Goal: Check status: Check status

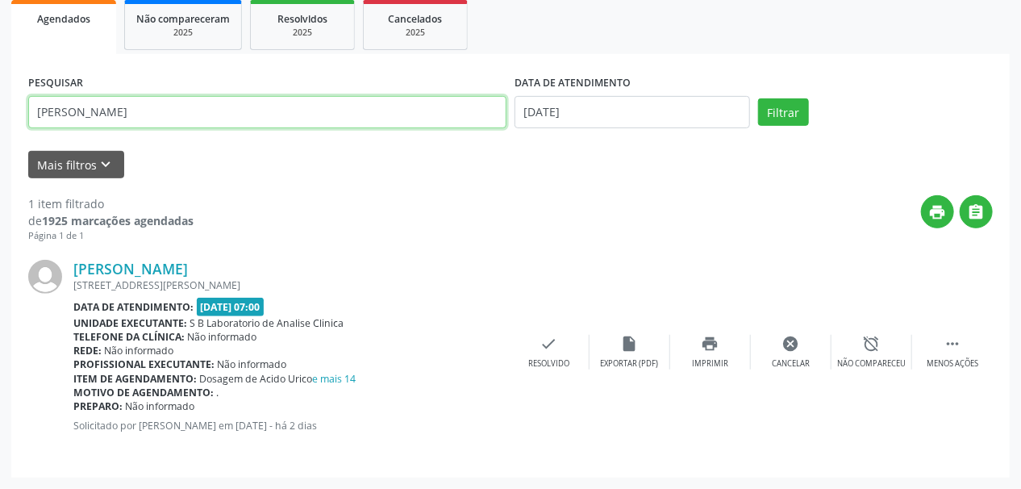
scroll to position [241, 0]
click at [0, 136] on div "Acompanhamento Acompanhe a situação das marcações correntes e finalizadas Relat…" at bounding box center [510, 168] width 1021 height 641
type input "vandson"
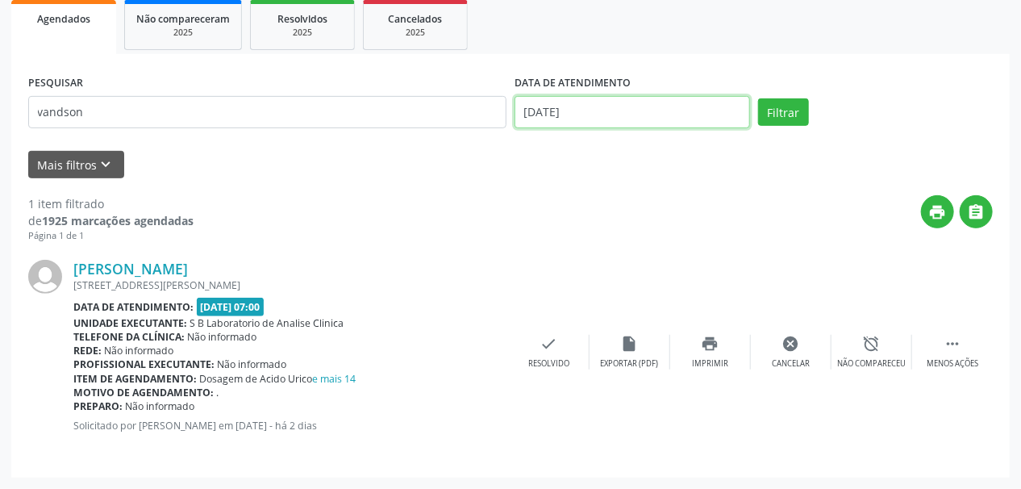
click at [565, 115] on input "[DATE]" at bounding box center [633, 112] width 236 height 32
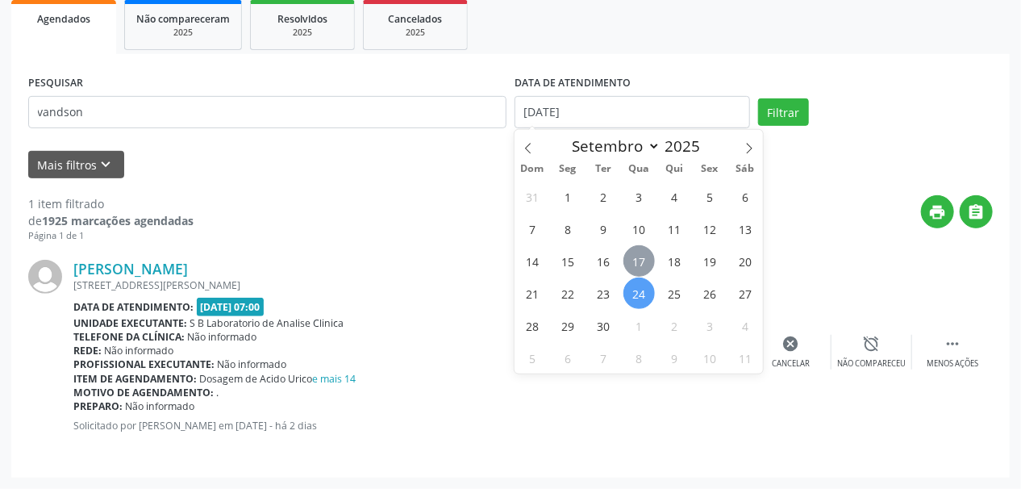
click at [637, 251] on span "17" at bounding box center [638, 260] width 31 height 31
type input "[DATE]"
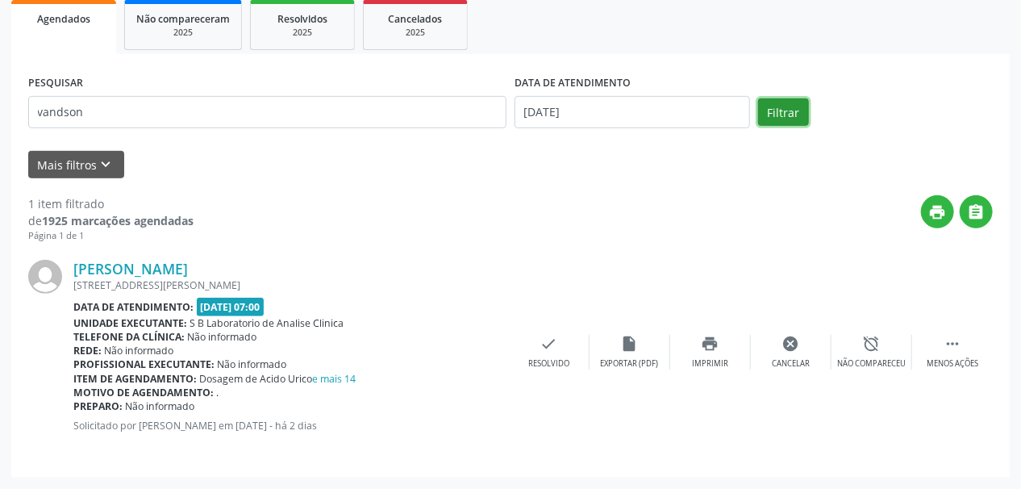
click at [798, 103] on button "Filtrar" at bounding box center [783, 111] width 51 height 27
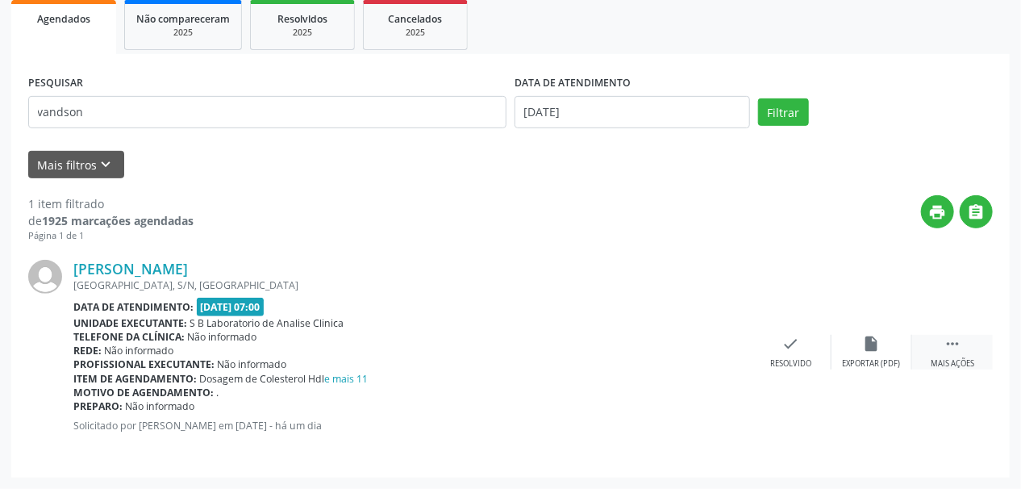
click at [945, 349] on icon "" at bounding box center [953, 344] width 18 height 18
click at [708, 338] on icon "print" at bounding box center [711, 344] width 18 height 18
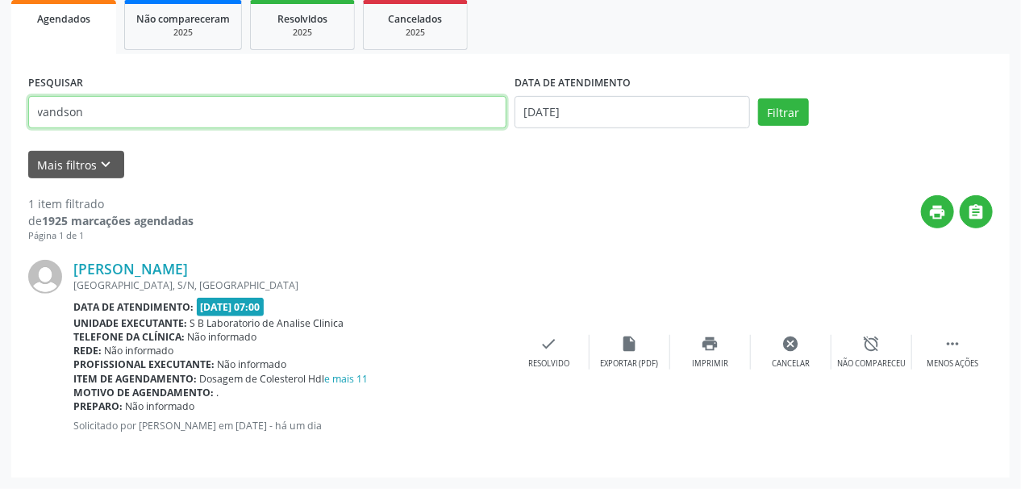
drag, startPoint x: 104, startPoint y: 110, endPoint x: 0, endPoint y: 125, distance: 105.2
click at [0, 123] on div "Acompanhamento Acompanhe a situação das marcações correntes e finalizadas Relat…" at bounding box center [510, 168] width 1021 height 641
type input "IASMIN MA"
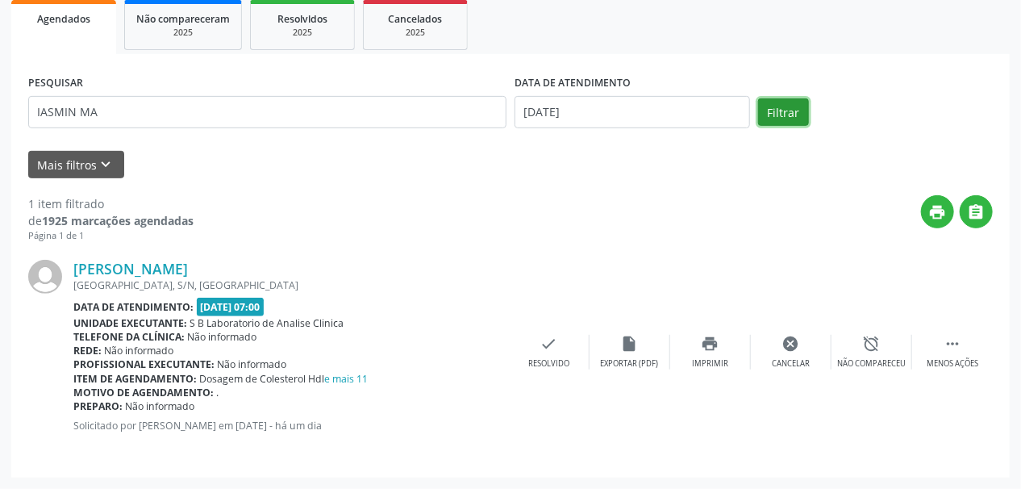
click at [794, 106] on button "Filtrar" at bounding box center [783, 111] width 51 height 27
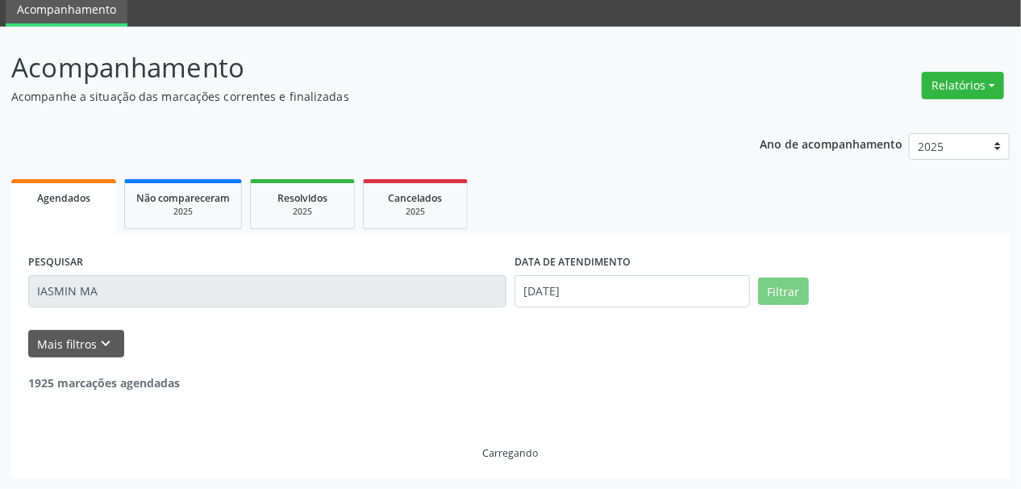
scroll to position [61, 0]
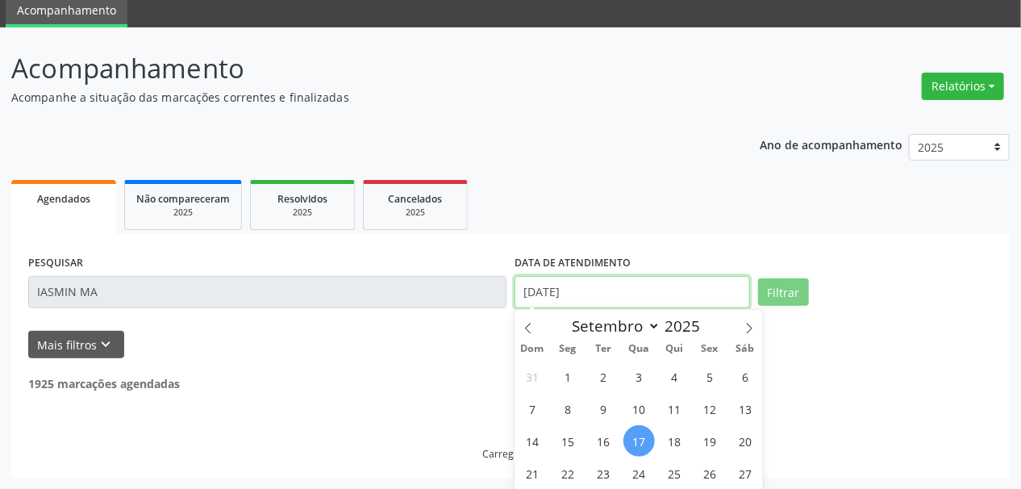
click at [554, 284] on body "Central de Marcação notifications [PERSON_NAME] Recepcionista da clínica  Conf…" at bounding box center [510, 183] width 1021 height 489
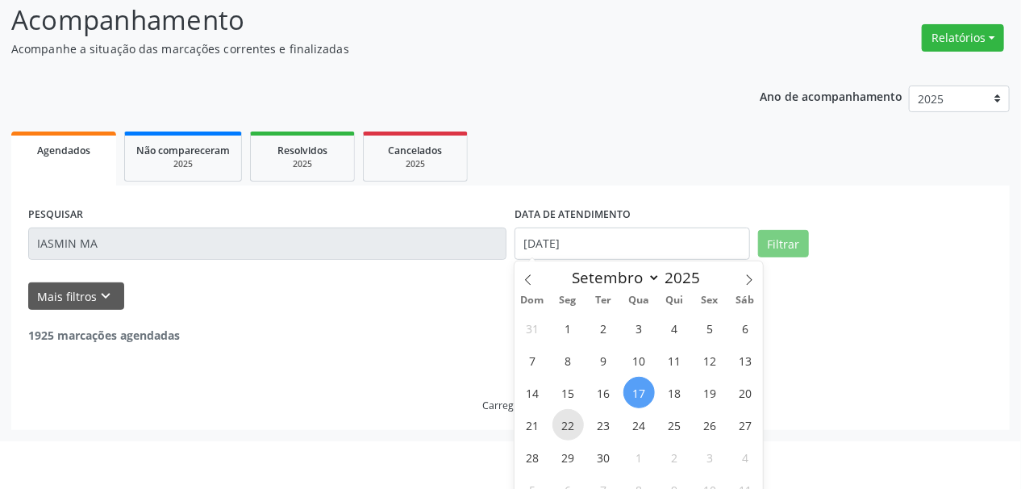
click at [566, 427] on span "22" at bounding box center [567, 424] width 31 height 31
type input "22/09/2025"
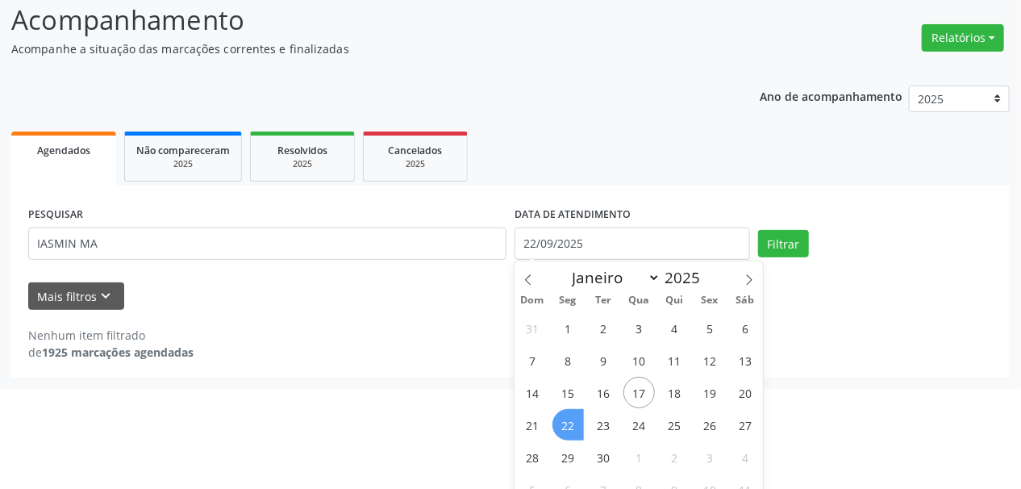
click at [566, 427] on span "22" at bounding box center [567, 424] width 31 height 31
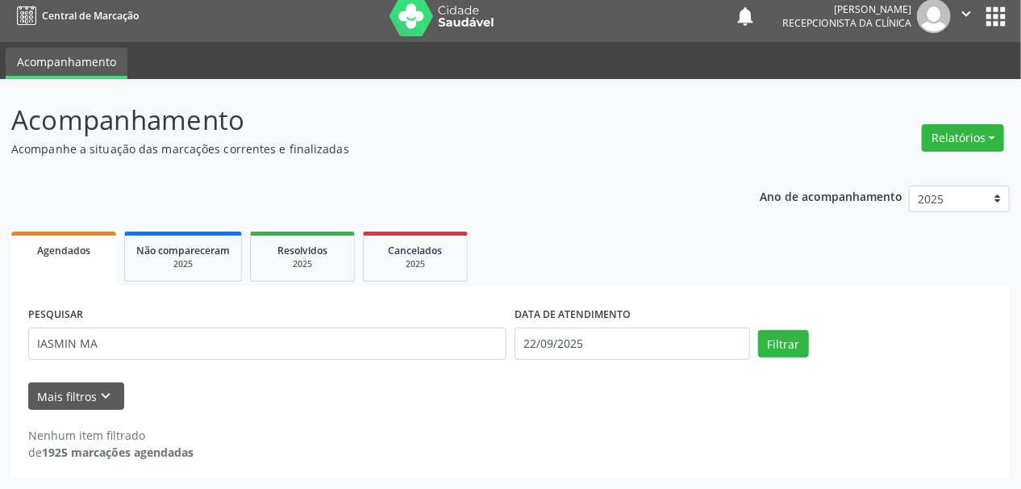
scroll to position [10, 0]
click at [779, 341] on button "Filtrar" at bounding box center [783, 343] width 51 height 27
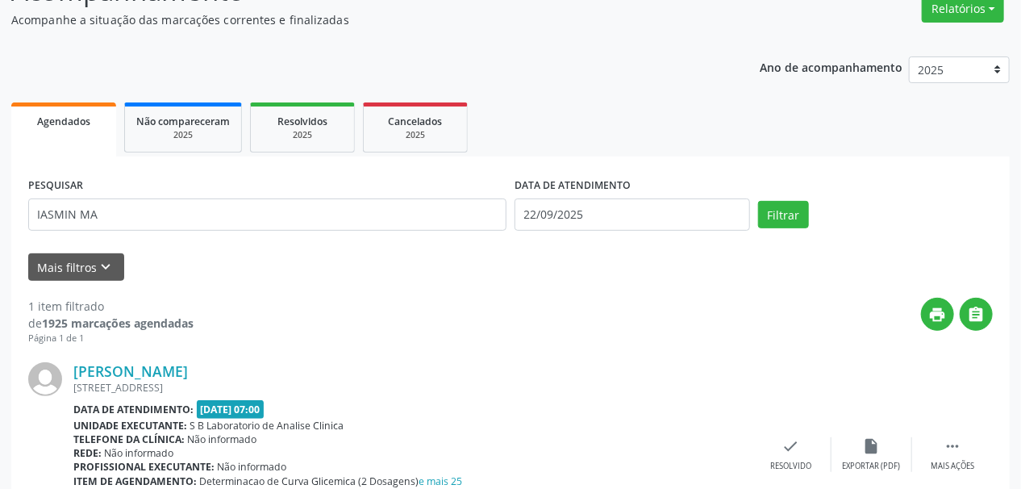
scroll to position [241, 0]
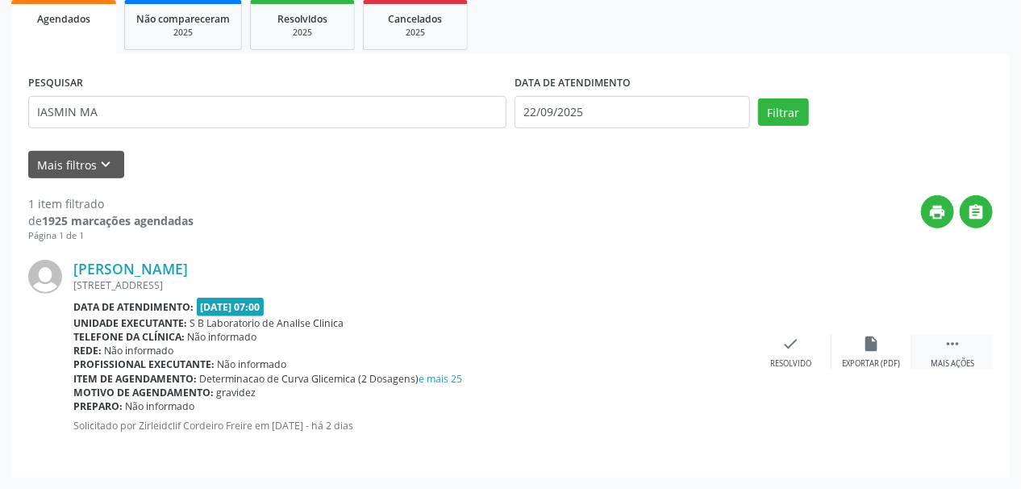
click at [948, 347] on icon "" at bounding box center [953, 344] width 18 height 18
click at [714, 348] on icon "print" at bounding box center [711, 344] width 18 height 18
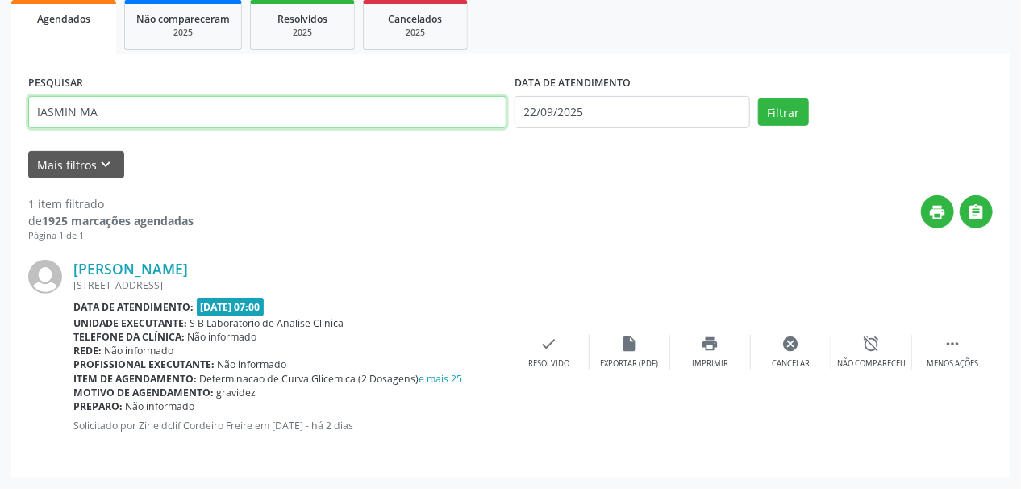
click at [110, 104] on input "IASMIN MA" at bounding box center [267, 112] width 478 height 32
drag, startPoint x: 110, startPoint y: 104, endPoint x: 0, endPoint y: 133, distance: 114.2
click at [0, 133] on div "Acompanhamento Acompanhe a situação das marcações correntes e finalizadas Relat…" at bounding box center [510, 168] width 1021 height 641
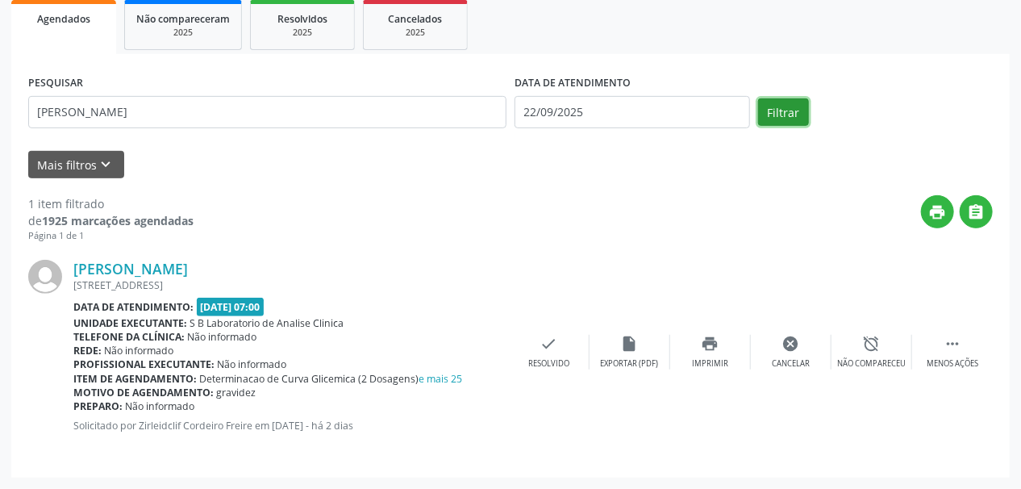
click at [781, 104] on button "Filtrar" at bounding box center [783, 111] width 51 height 27
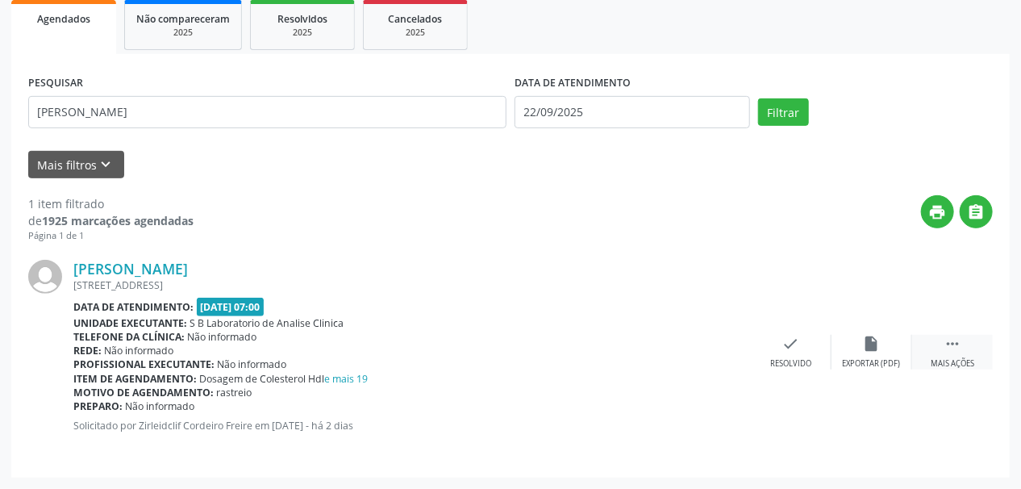
click at [956, 344] on icon "" at bounding box center [953, 344] width 18 height 18
click at [710, 349] on icon "print" at bounding box center [711, 344] width 18 height 18
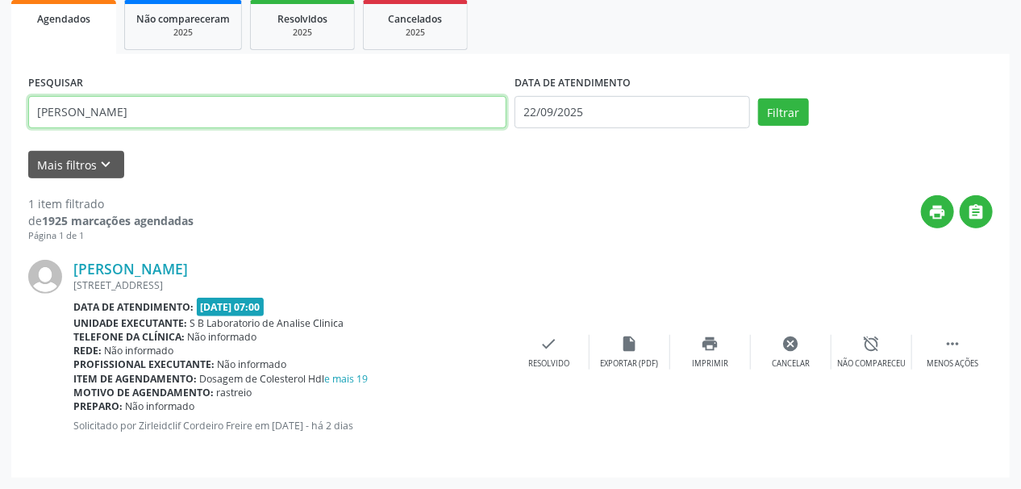
drag, startPoint x: 143, startPoint y: 118, endPoint x: 0, endPoint y: 133, distance: 143.6
click at [0, 133] on div "Acompanhamento Acompanhe a situação das marcações correntes e finalizadas Relat…" at bounding box center [510, 168] width 1021 height 641
click at [758, 98] on button "Filtrar" at bounding box center [783, 111] width 51 height 27
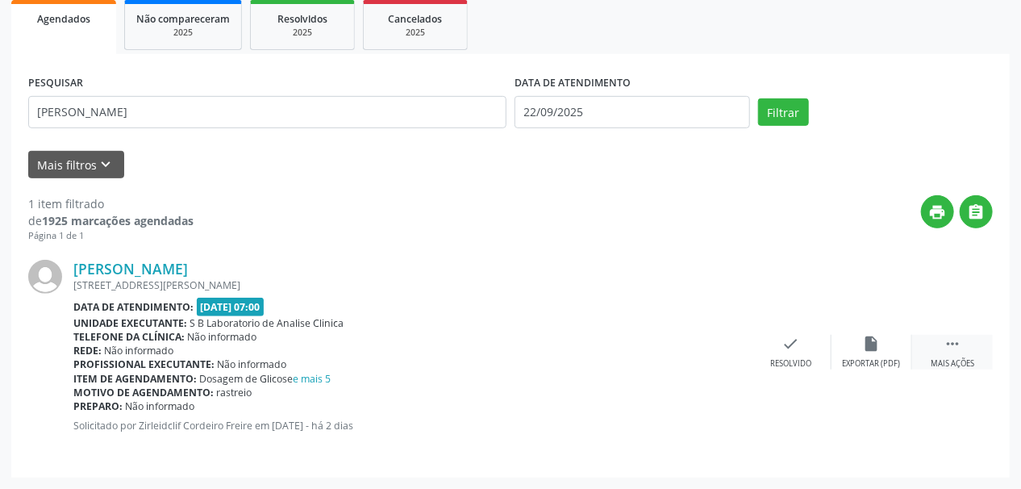
click at [958, 358] on div "Mais ações" at bounding box center [953, 363] width 44 height 11
click at [722, 359] on div "Imprimir" at bounding box center [710, 363] width 36 height 11
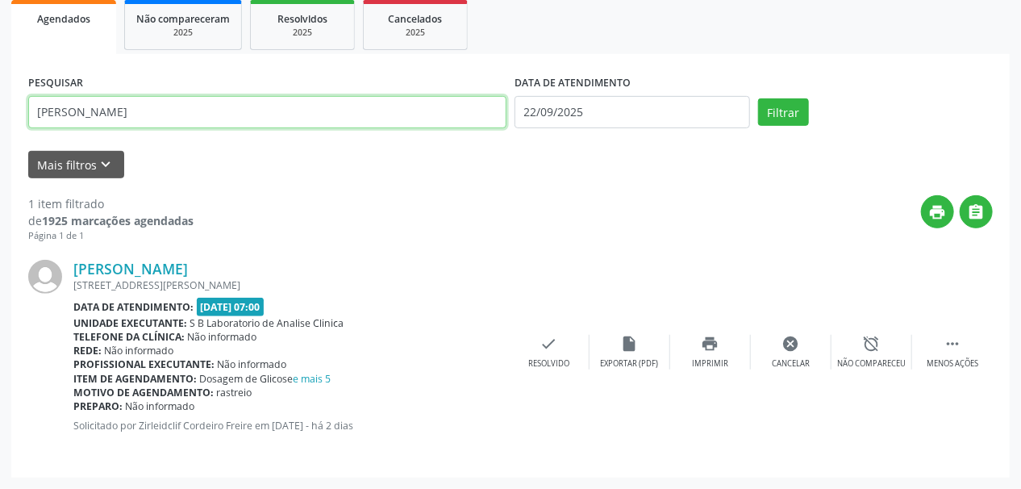
drag, startPoint x: 153, startPoint y: 115, endPoint x: 0, endPoint y: 127, distance: 153.7
click at [0, 126] on div "Acompanhamento Acompanhe a situação das marcações correntes e finalizadas Relat…" at bounding box center [510, 168] width 1021 height 641
click at [758, 98] on button "Filtrar" at bounding box center [783, 111] width 51 height 27
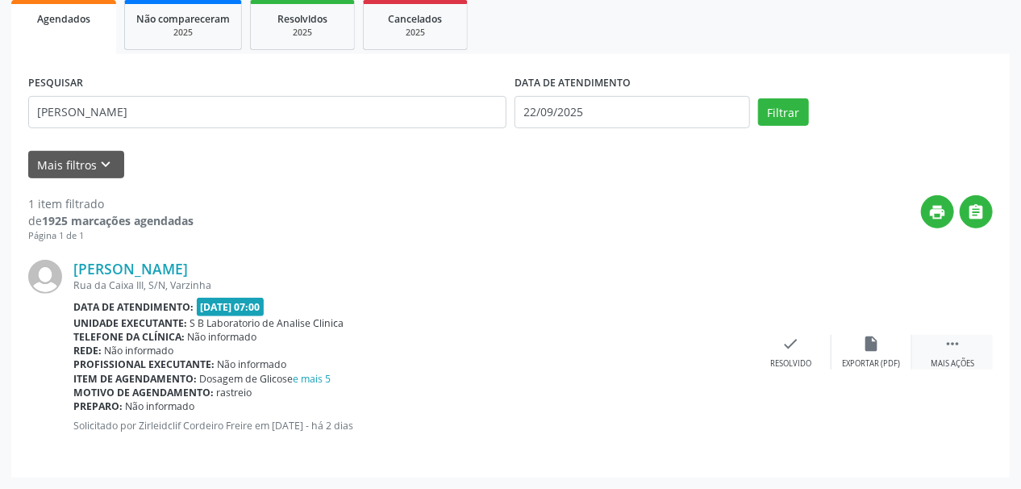
click at [959, 363] on div "Mais ações" at bounding box center [953, 363] width 44 height 11
click at [703, 345] on icon "print" at bounding box center [711, 344] width 18 height 18
click at [712, 356] on div "print Imprimir" at bounding box center [710, 352] width 81 height 35
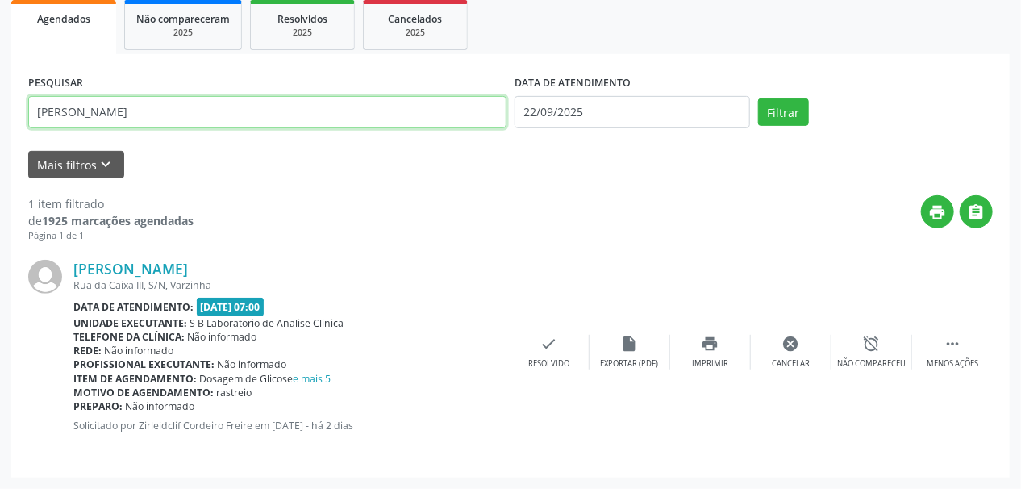
drag, startPoint x: 130, startPoint y: 125, endPoint x: 0, endPoint y: 132, distance: 130.1
click at [0, 132] on div "Acompanhamento Acompanhe a situação das marcações correntes e finalizadas Relat…" at bounding box center [510, 168] width 1021 height 641
click at [758, 98] on button "Filtrar" at bounding box center [783, 111] width 51 height 27
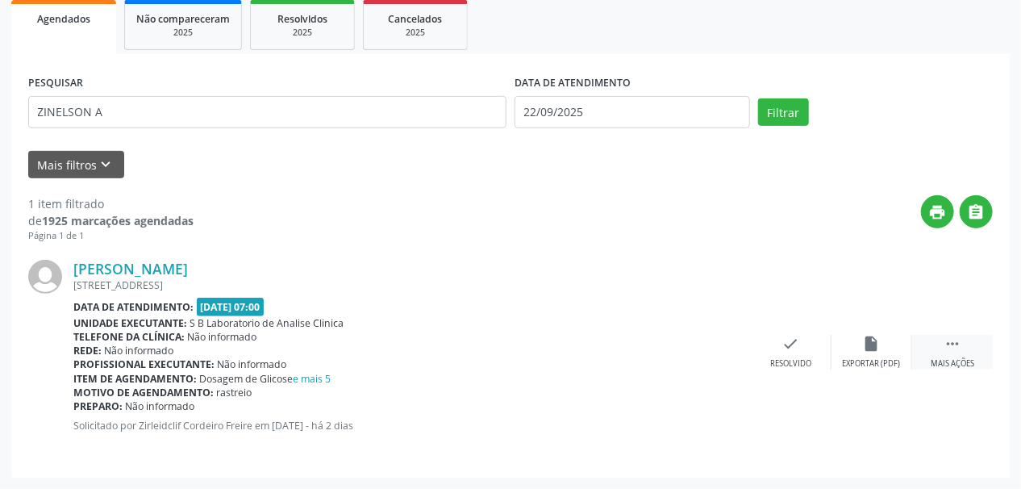
click at [939, 346] on div " Mais ações" at bounding box center [952, 352] width 81 height 35
click at [711, 353] on div "print Imprimir" at bounding box center [710, 352] width 81 height 35
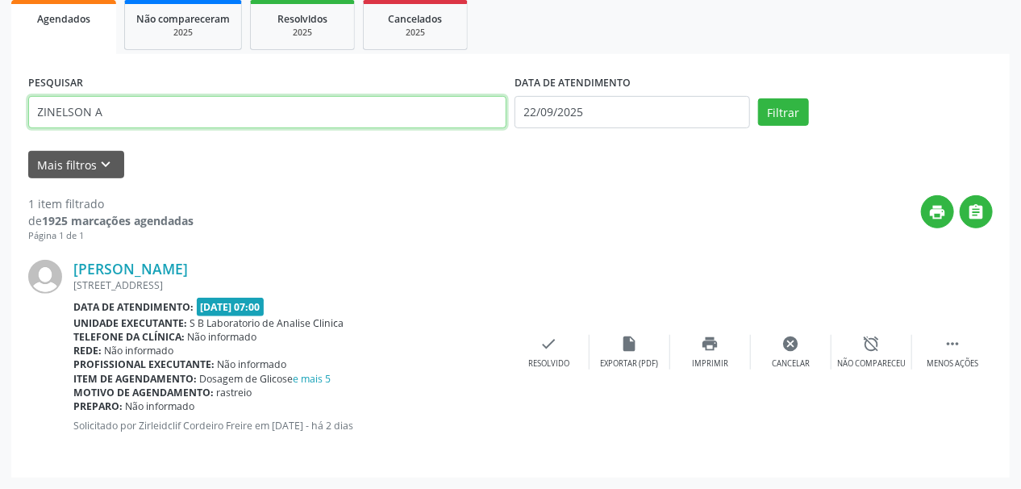
drag, startPoint x: 133, startPoint y: 107, endPoint x: 0, endPoint y: 130, distance: 135.0
click at [0, 130] on div "Acompanhamento Acompanhe a situação das marcações correntes e finalizadas Relat…" at bounding box center [510, 168] width 1021 height 641
click at [758, 98] on button "Filtrar" at bounding box center [783, 111] width 51 height 27
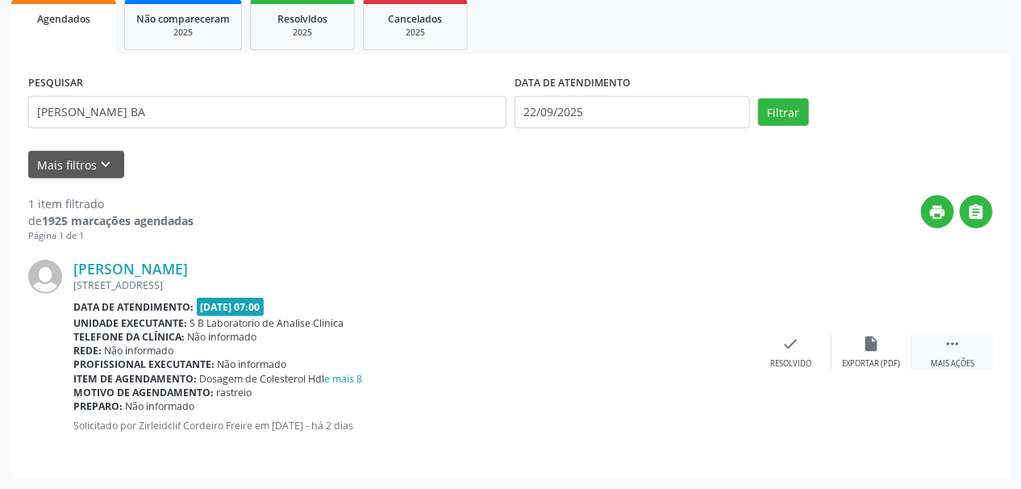
click at [957, 354] on div " Mais ações" at bounding box center [952, 352] width 81 height 35
click at [727, 349] on div "print Imprimir" at bounding box center [710, 352] width 81 height 35
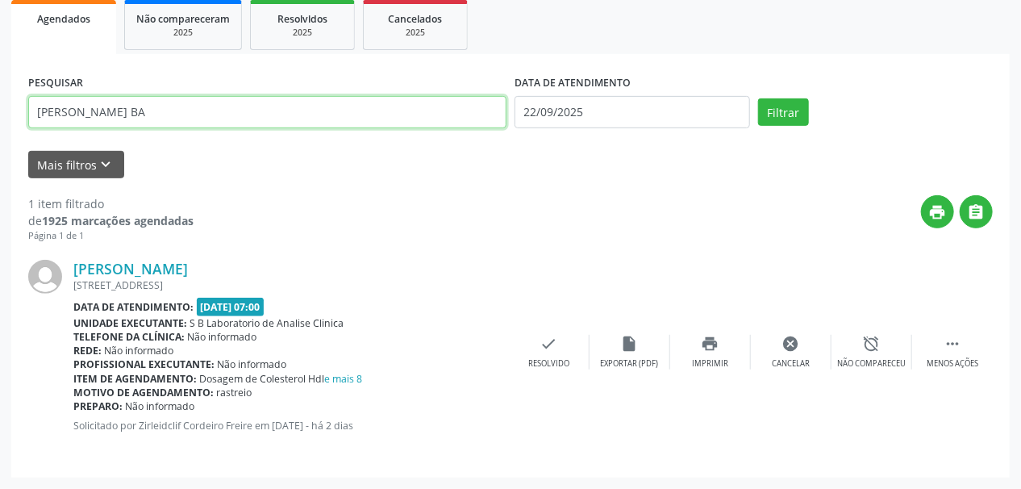
drag, startPoint x: 156, startPoint y: 115, endPoint x: 0, endPoint y: 116, distance: 156.5
click at [0, 116] on div "Acompanhamento Acompanhe a situação das marcações correntes e finalizadas Relat…" at bounding box center [510, 168] width 1021 height 641
click at [758, 98] on button "Filtrar" at bounding box center [783, 111] width 51 height 27
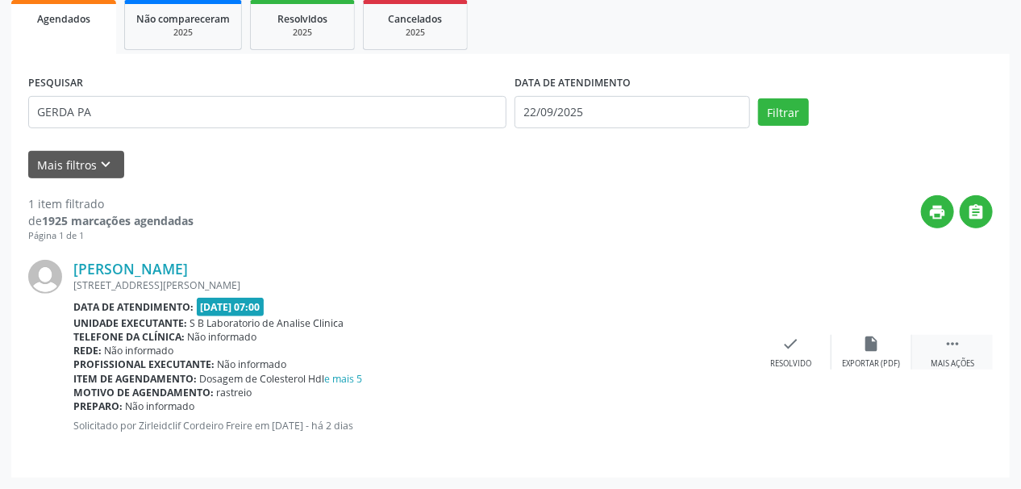
click at [952, 342] on icon "" at bounding box center [953, 344] width 18 height 18
click at [715, 352] on div "print Imprimir" at bounding box center [710, 352] width 81 height 35
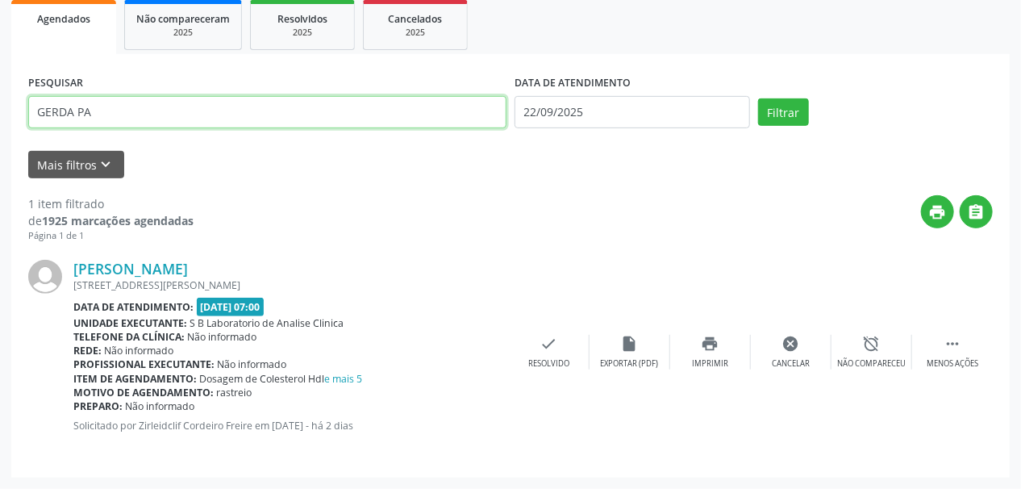
drag, startPoint x: 46, startPoint y: 113, endPoint x: 0, endPoint y: 130, distance: 49.0
click at [0, 130] on div "Acompanhamento Acompanhe a situação das marcações correntes e finalizadas Relat…" at bounding box center [510, 168] width 1021 height 641
click at [758, 98] on button "Filtrar" at bounding box center [783, 111] width 51 height 27
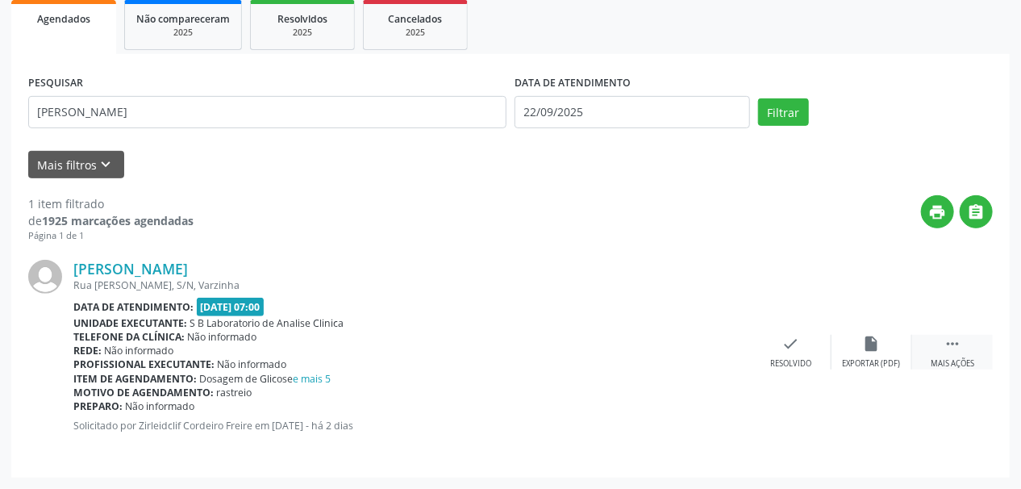
click at [961, 351] on icon "" at bounding box center [953, 344] width 18 height 18
click at [711, 356] on div "print Imprimir" at bounding box center [710, 352] width 81 height 35
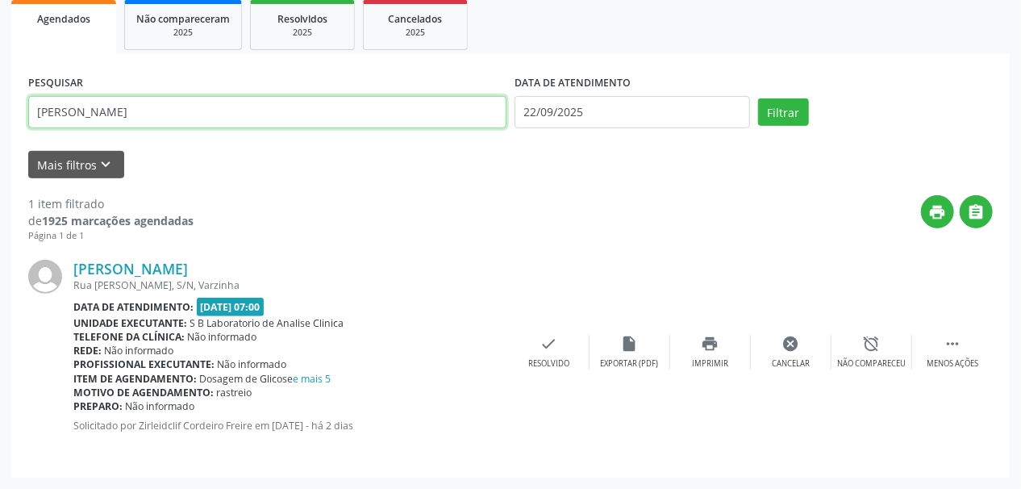
drag, startPoint x: 156, startPoint y: 118, endPoint x: 0, endPoint y: 113, distance: 155.7
click at [0, 113] on div "Acompanhamento Acompanhe a situação das marcações correntes e finalizadas Relat…" at bounding box center [510, 168] width 1021 height 641
click at [758, 98] on button "Filtrar" at bounding box center [783, 111] width 51 height 27
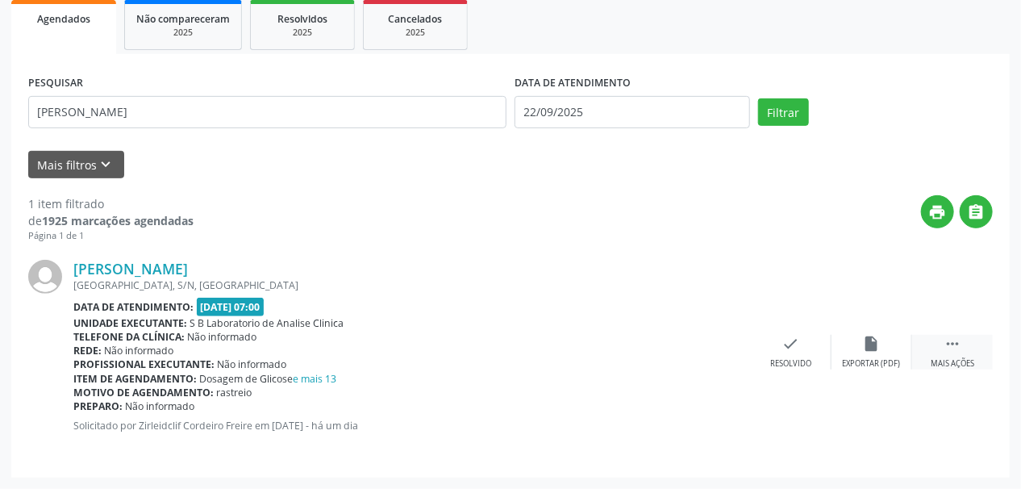
click at [953, 348] on icon "" at bounding box center [953, 344] width 18 height 18
click at [711, 347] on icon "print" at bounding box center [711, 344] width 18 height 18
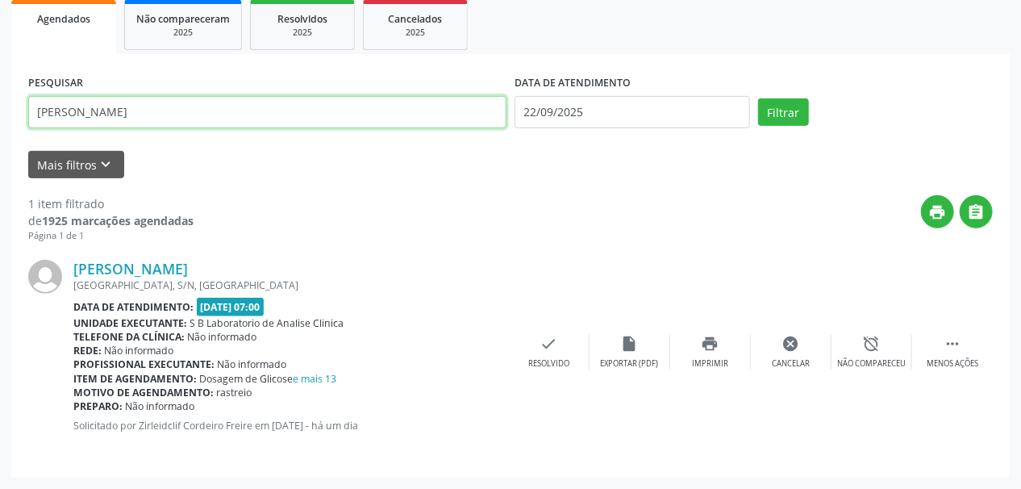
drag, startPoint x: 112, startPoint y: 119, endPoint x: 0, endPoint y: 118, distance: 112.1
click at [0, 118] on div "Acompanhamento Acompanhe a situação das marcações correntes e finalizadas Relat…" at bounding box center [510, 168] width 1021 height 641
click at [758, 98] on button "Filtrar" at bounding box center [783, 111] width 51 height 27
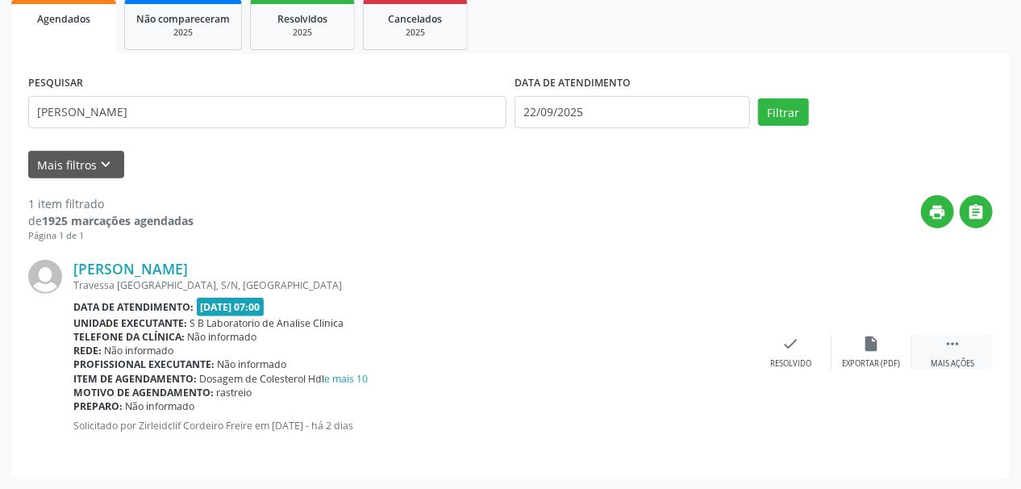
click at [952, 341] on icon "" at bounding box center [953, 344] width 18 height 18
click at [720, 352] on div "print Imprimir" at bounding box center [710, 352] width 81 height 35
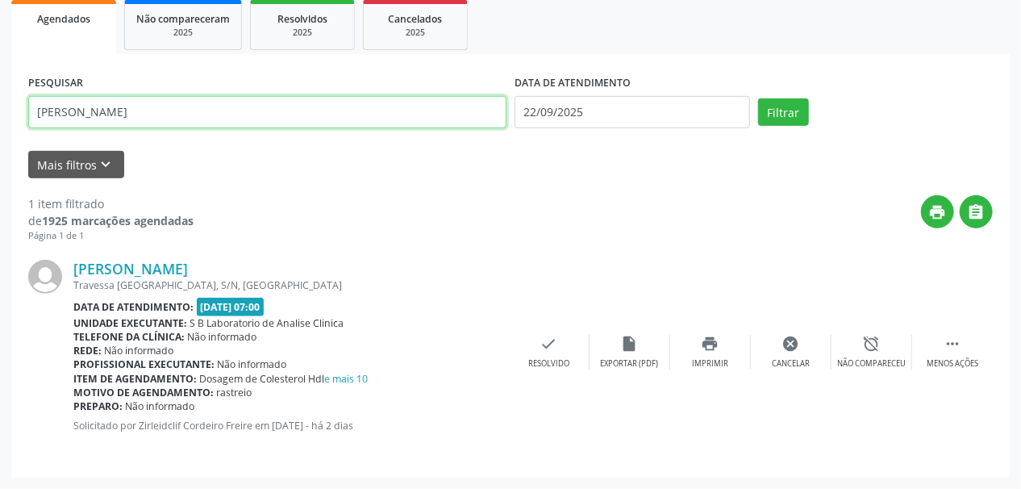
drag, startPoint x: 127, startPoint y: 115, endPoint x: 0, endPoint y: 126, distance: 127.1
click at [0, 126] on div "Acompanhamento Acompanhe a situação das marcações correntes e finalizadas Relat…" at bounding box center [510, 168] width 1021 height 641
click at [758, 98] on button "Filtrar" at bounding box center [783, 111] width 51 height 27
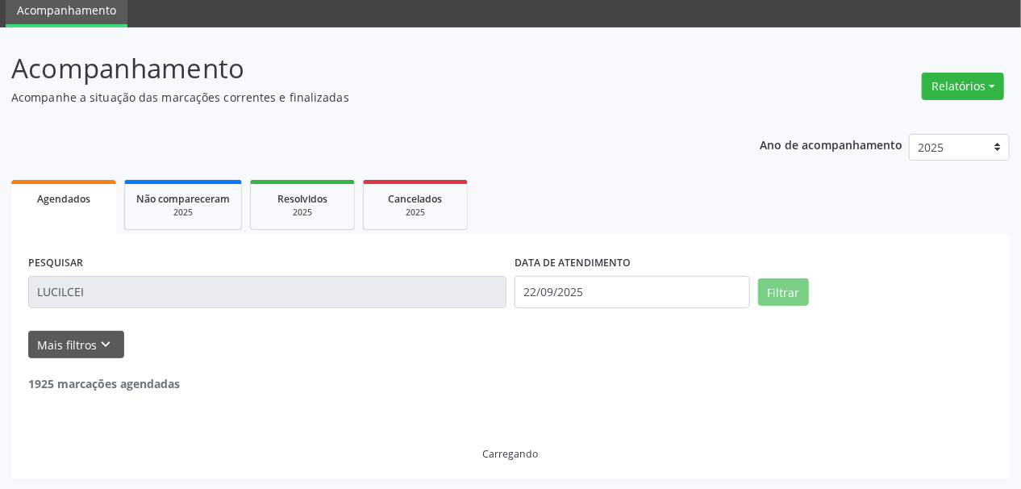
scroll to position [10, 0]
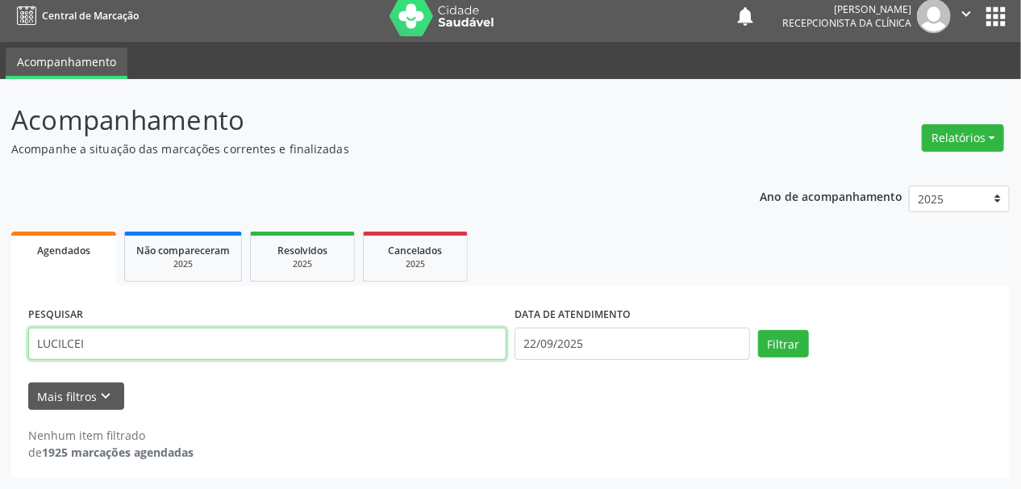
click at [101, 340] on input "LUCILCEI" at bounding box center [267, 343] width 478 height 32
click at [758, 330] on button "Filtrar" at bounding box center [783, 343] width 51 height 27
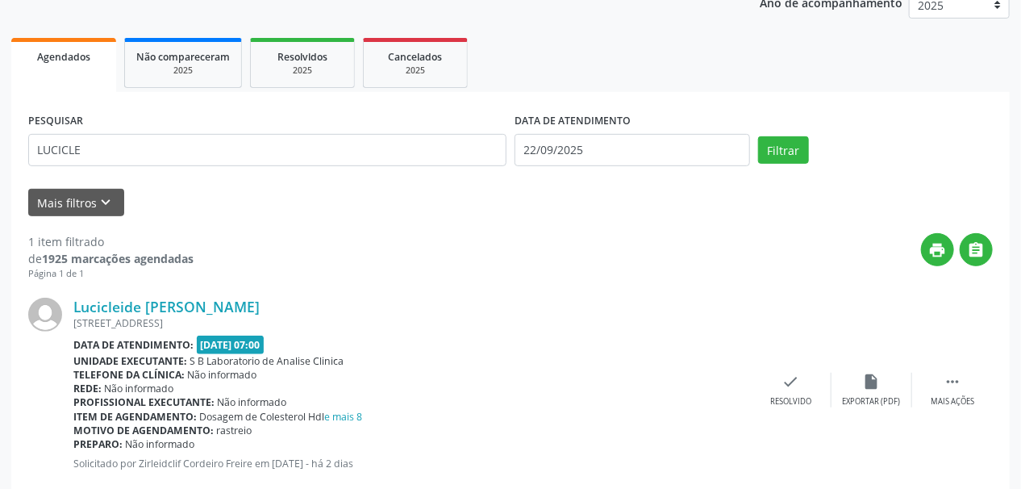
scroll to position [241, 0]
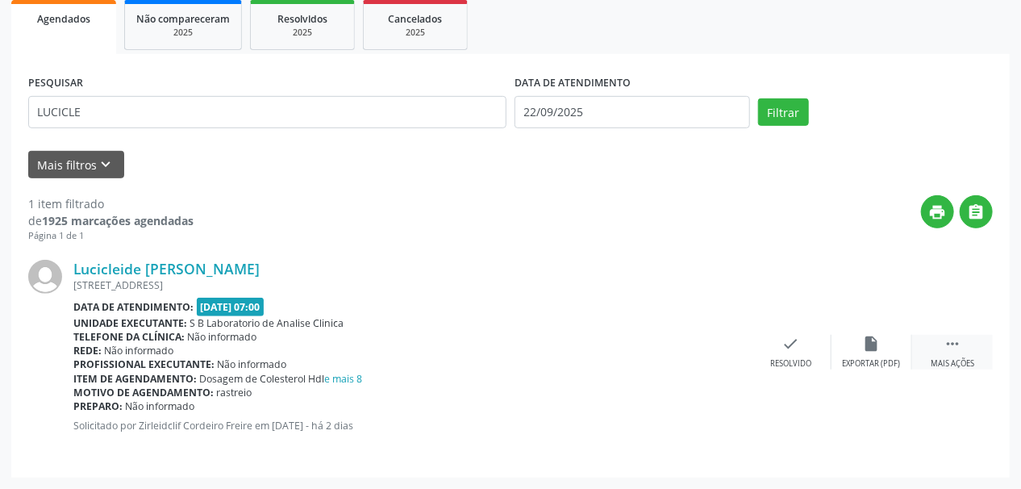
click at [965, 345] on div " Mais ações" at bounding box center [952, 352] width 81 height 35
click at [707, 336] on icon "print" at bounding box center [711, 344] width 18 height 18
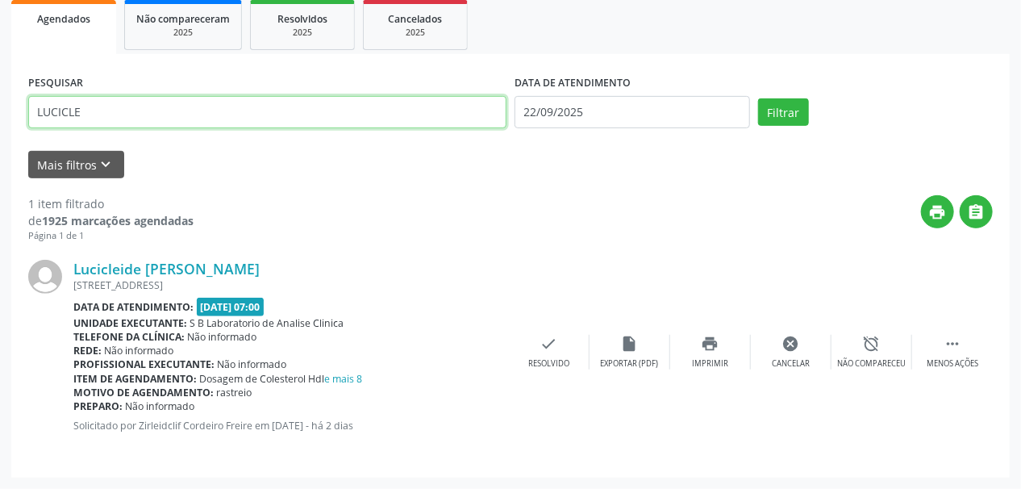
drag, startPoint x: 119, startPoint y: 125, endPoint x: 0, endPoint y: 110, distance: 120.4
click at [0, 110] on div "Acompanhamento Acompanhe a situação das marcações correntes e finalizadas Relat…" at bounding box center [510, 168] width 1021 height 641
click at [758, 98] on button "Filtrar" at bounding box center [783, 111] width 51 height 27
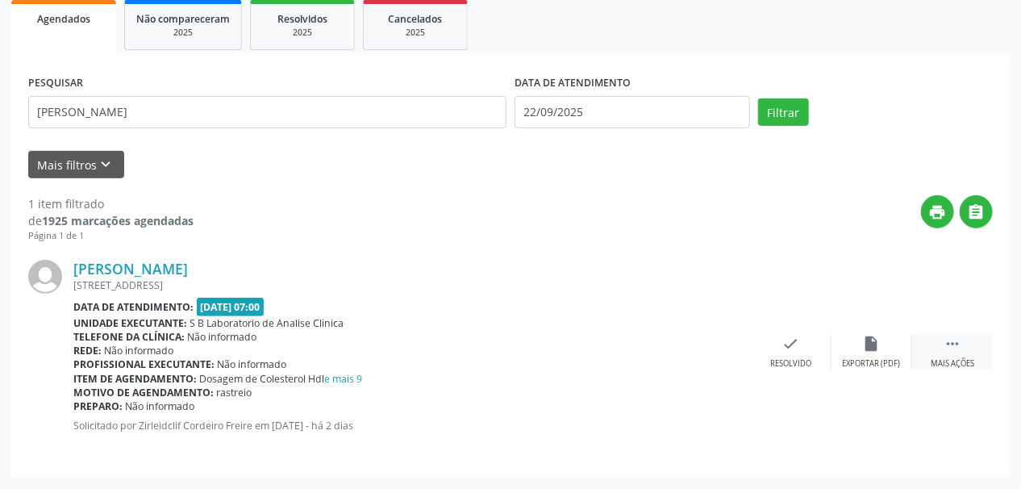
click at [943, 352] on div " Mais ações" at bounding box center [952, 352] width 81 height 35
click at [719, 355] on div "print Imprimir" at bounding box center [710, 352] width 81 height 35
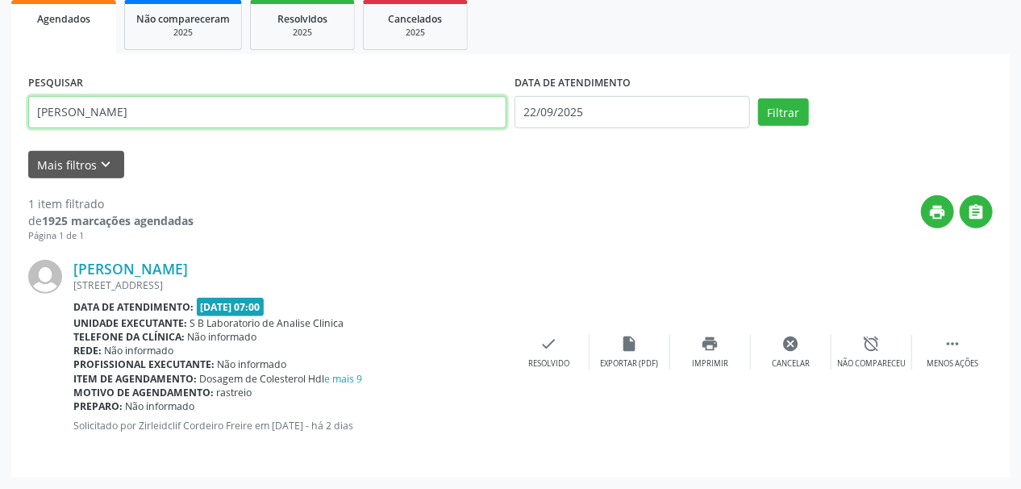
drag, startPoint x: 133, startPoint y: 110, endPoint x: 0, endPoint y: 168, distance: 145.2
click at [0, 168] on div "Acompanhamento Acompanhe a situação das marcações correntes e finalizadas Relat…" at bounding box center [510, 168] width 1021 height 641
click at [758, 98] on button "Filtrar" at bounding box center [783, 111] width 51 height 27
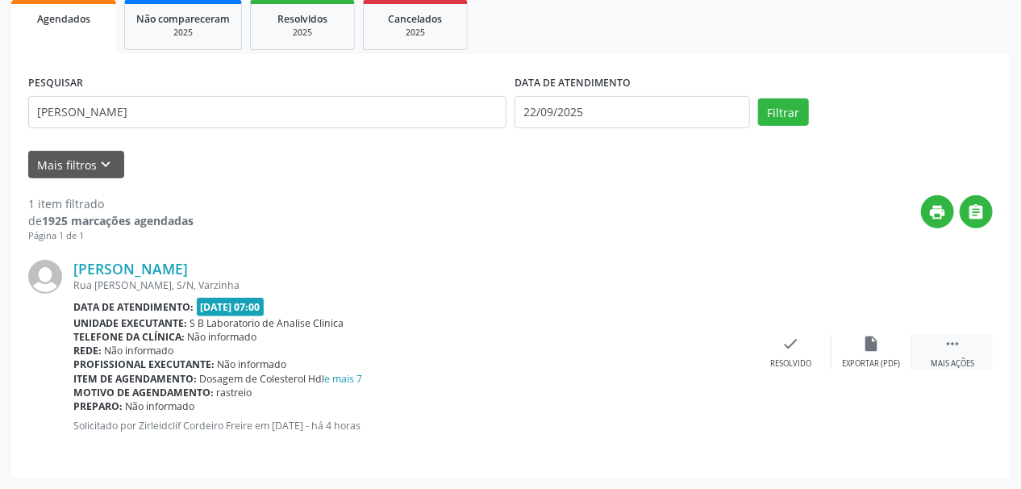
click at [967, 352] on div " Mais ações" at bounding box center [952, 352] width 81 height 35
click at [711, 352] on div "print Imprimir" at bounding box center [710, 352] width 81 height 35
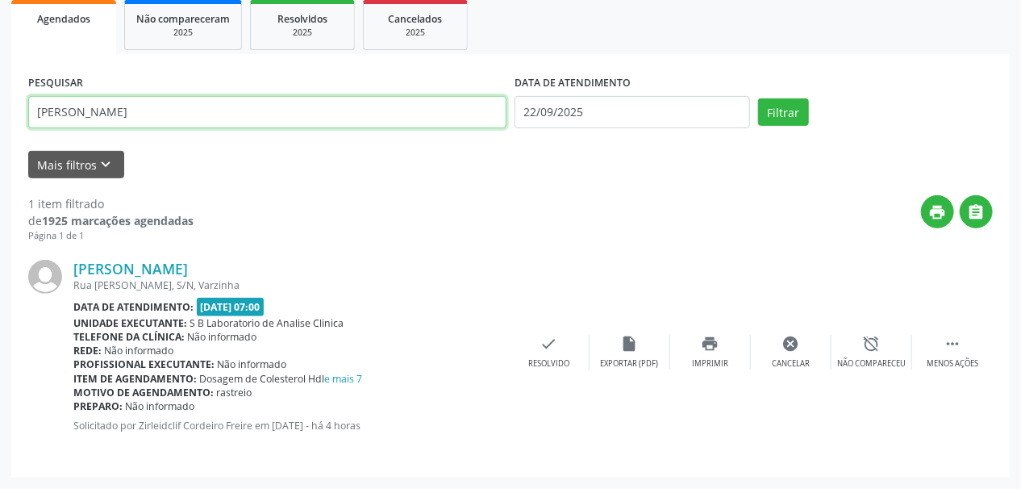
drag, startPoint x: 156, startPoint y: 109, endPoint x: 0, endPoint y: 148, distance: 160.6
click at [0, 148] on div "Acompanhamento Acompanhe a situação das marcações correntes e finalizadas Relat…" at bounding box center [510, 168] width 1021 height 641
click at [758, 98] on button "Filtrar" at bounding box center [783, 111] width 51 height 27
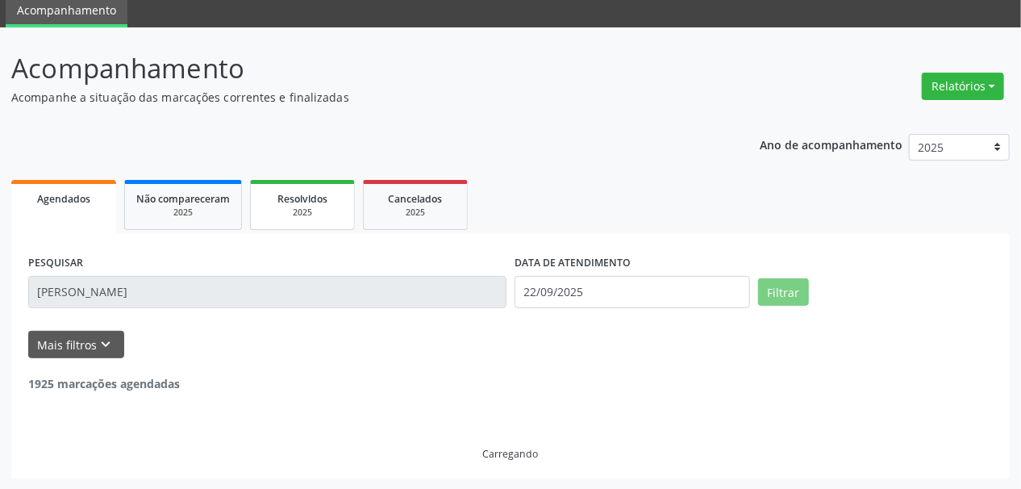
scroll to position [10, 0]
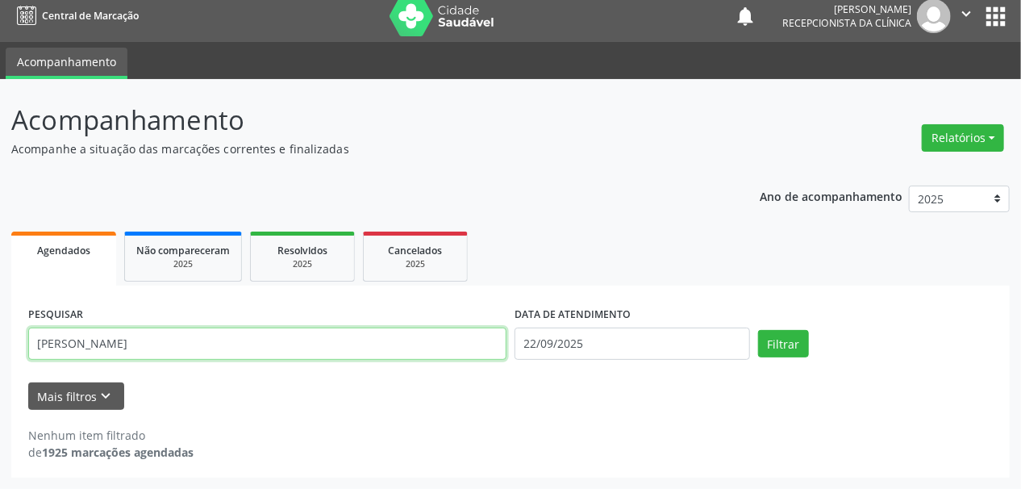
drag, startPoint x: 185, startPoint y: 345, endPoint x: 0, endPoint y: 321, distance: 186.3
click at [0, 321] on div "Acompanhamento Acompanhe a situação das marcações correntes e finalizadas Relat…" at bounding box center [510, 284] width 1021 height 410
click at [758, 330] on button "Filtrar" at bounding box center [783, 343] width 51 height 27
drag, startPoint x: 161, startPoint y: 340, endPoint x: 0, endPoint y: 303, distance: 165.5
click at [0, 303] on div "Acompanhamento Acompanhe a situação das marcações correntes e finalizadas Relat…" at bounding box center [510, 284] width 1021 height 410
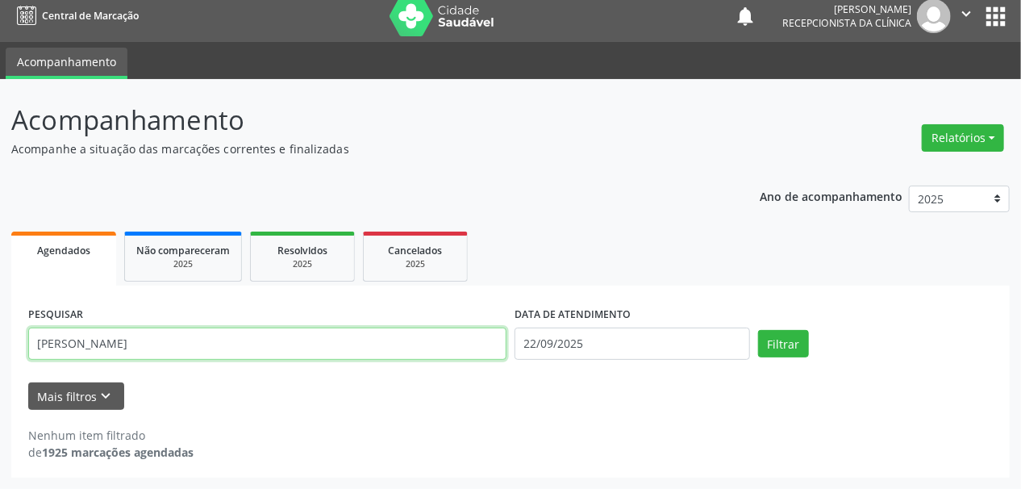
click at [758, 330] on button "Filtrar" at bounding box center [783, 343] width 51 height 27
drag, startPoint x: 161, startPoint y: 340, endPoint x: 0, endPoint y: 330, distance: 161.7
click at [0, 330] on div "Acompanhamento Acompanhe a situação das marcações correntes e finalizadas Relat…" at bounding box center [510, 284] width 1021 height 410
type input "MARLI"
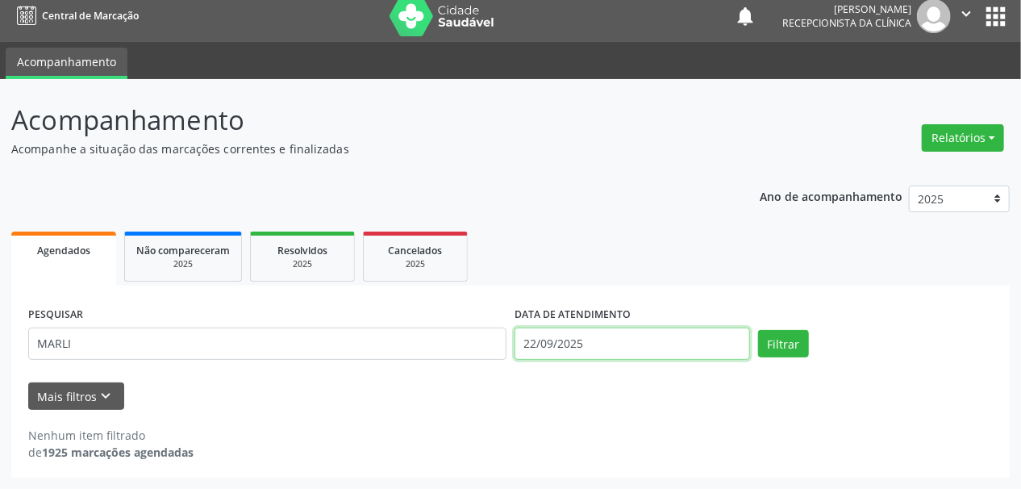
click at [542, 343] on input "22/09/2025" at bounding box center [633, 343] width 236 height 32
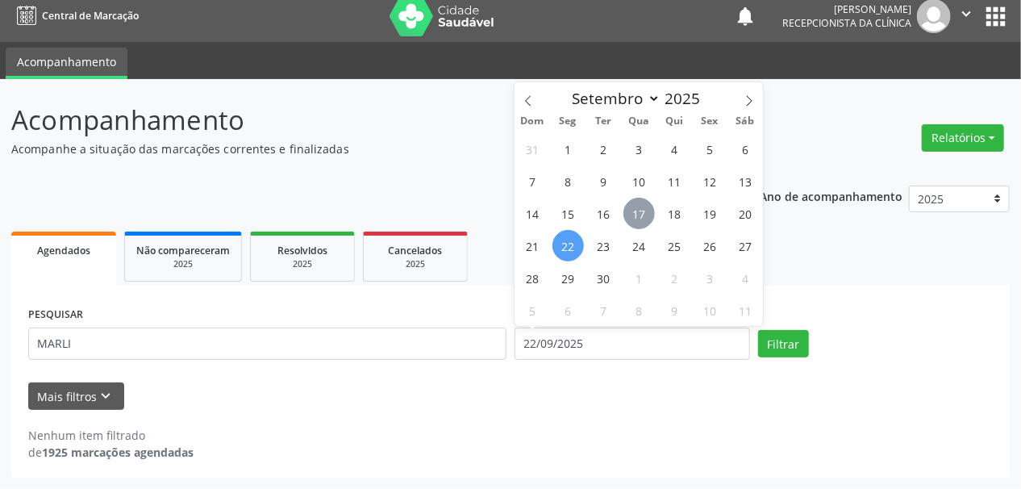
click at [641, 211] on span "17" at bounding box center [638, 213] width 31 height 31
type input "[DATE]"
click at [641, 211] on span "17" at bounding box center [638, 213] width 31 height 31
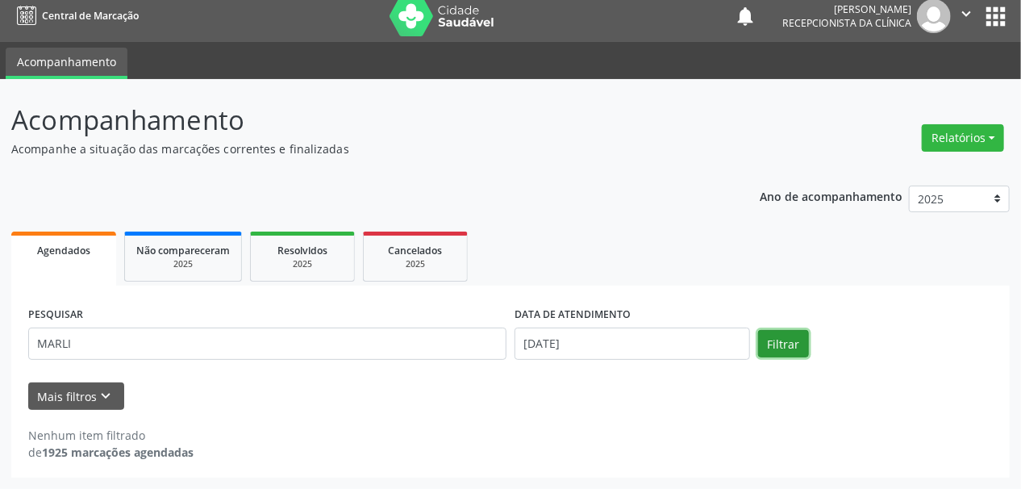
click at [794, 339] on button "Filtrar" at bounding box center [783, 343] width 51 height 27
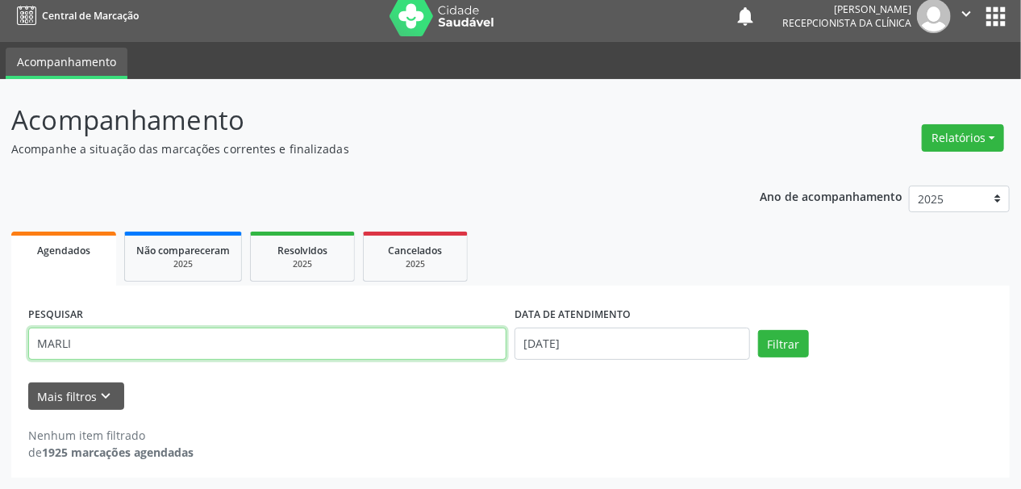
drag, startPoint x: 102, startPoint y: 341, endPoint x: 0, endPoint y: 361, distance: 103.6
click at [0, 361] on div "Acompanhamento Acompanhe a situação das marcações correntes e finalizadas Relat…" at bounding box center [510, 284] width 1021 height 410
type input "[PERSON_NAME]"
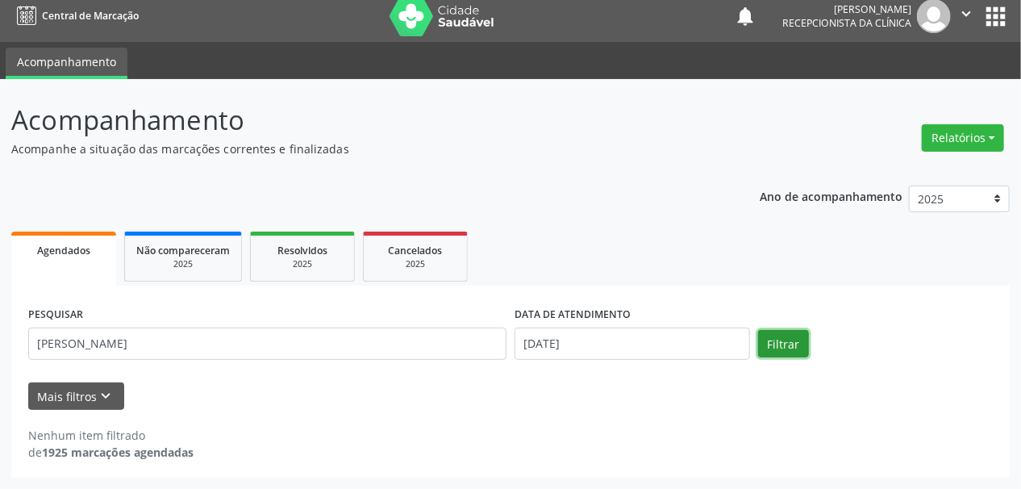
click at [800, 342] on button "Filtrar" at bounding box center [783, 343] width 51 height 27
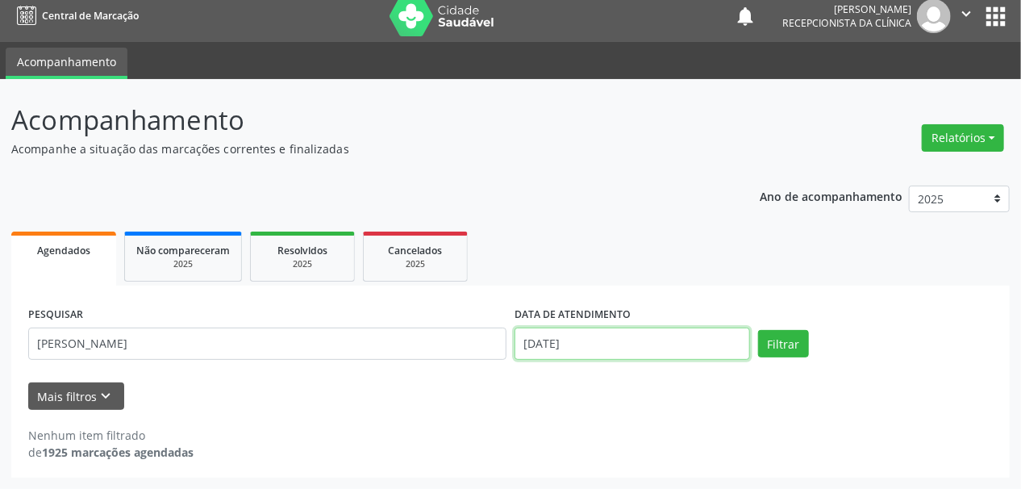
click at [540, 347] on input "[DATE]" at bounding box center [633, 343] width 236 height 32
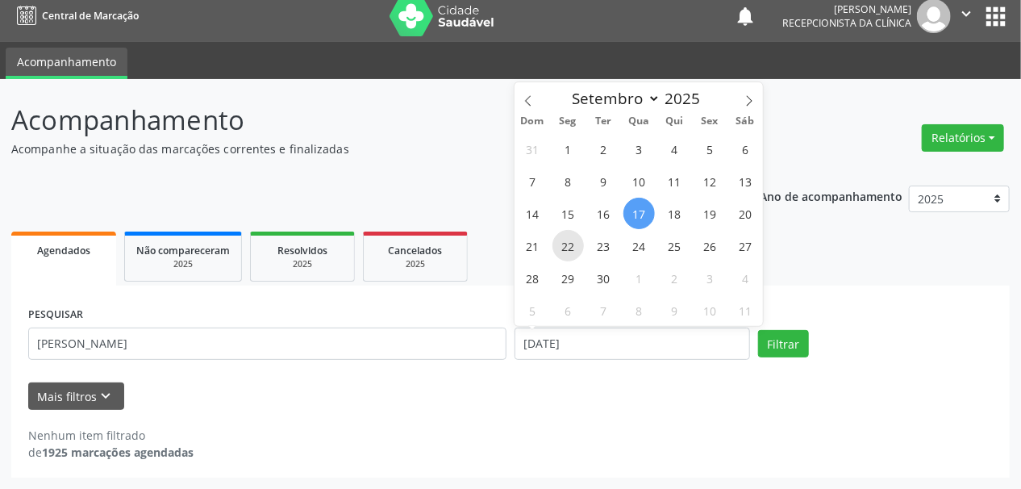
click at [565, 244] on span "22" at bounding box center [567, 245] width 31 height 31
type input "22/09/2025"
click at [565, 244] on span "22" at bounding box center [567, 245] width 31 height 31
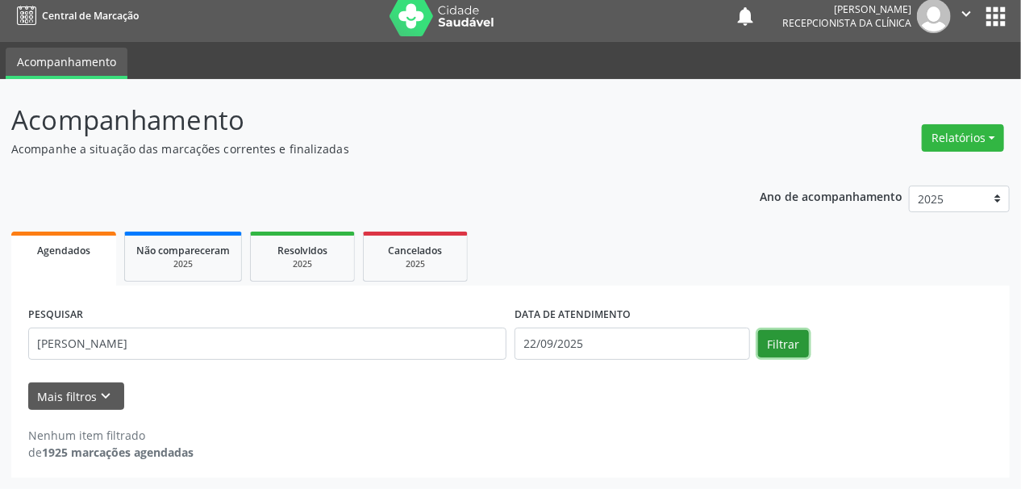
click at [789, 342] on button "Filtrar" at bounding box center [783, 343] width 51 height 27
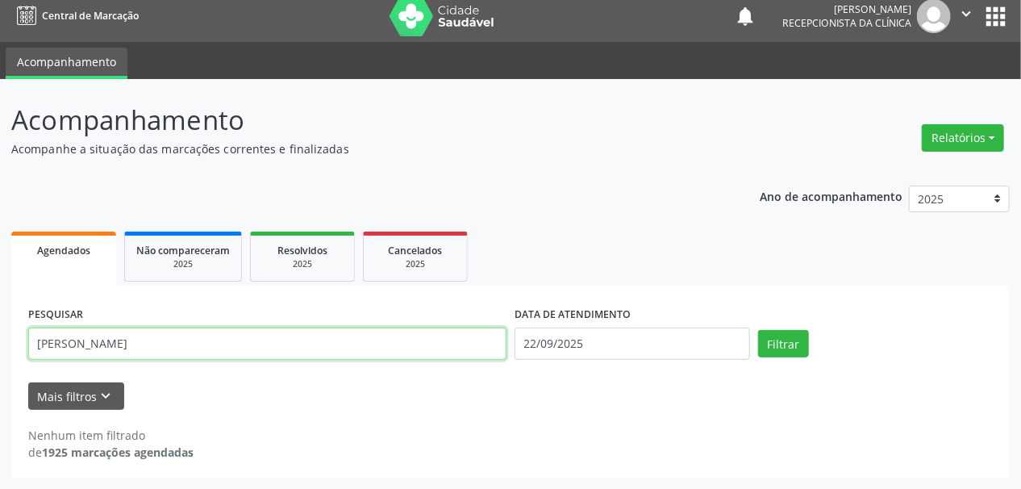
drag, startPoint x: 144, startPoint y: 344, endPoint x: 0, endPoint y: 339, distance: 143.6
click at [0, 338] on div "Acompanhamento Acompanhe a situação das marcações correntes e finalizadas Relat…" at bounding box center [510, 284] width 1021 height 410
type input "MARLI"
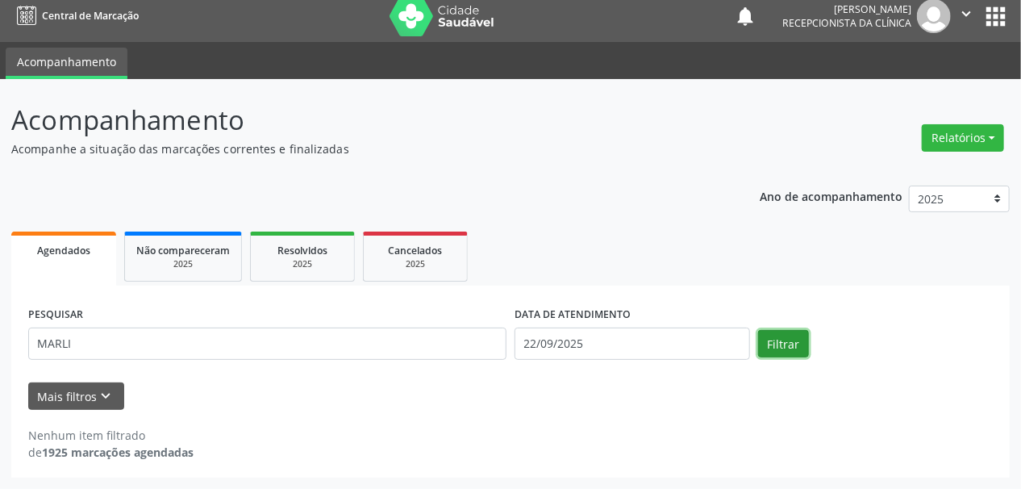
click at [772, 336] on button "Filtrar" at bounding box center [783, 343] width 51 height 27
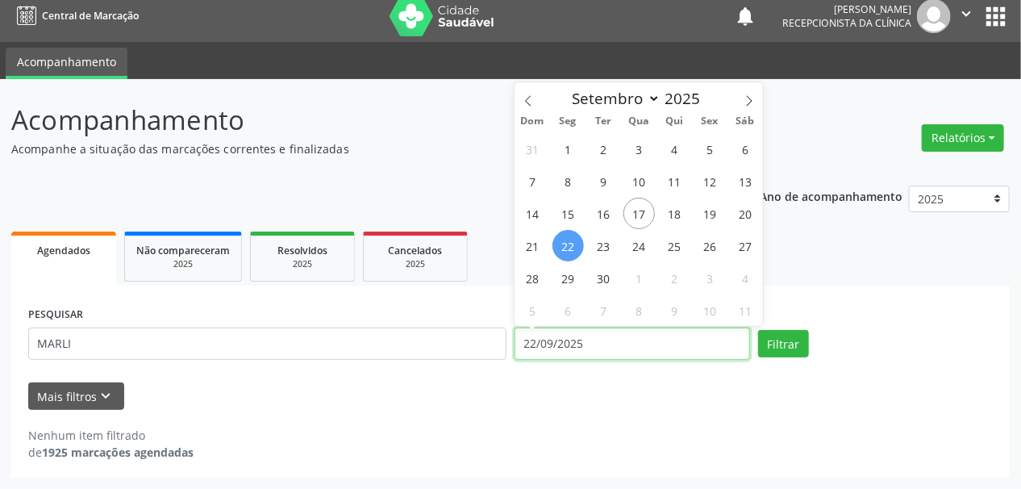
click at [539, 340] on input "22/09/2025" at bounding box center [633, 343] width 236 height 32
click at [641, 206] on span "17" at bounding box center [638, 213] width 31 height 31
type input "[DATE]"
click at [641, 206] on span "17" at bounding box center [638, 213] width 31 height 31
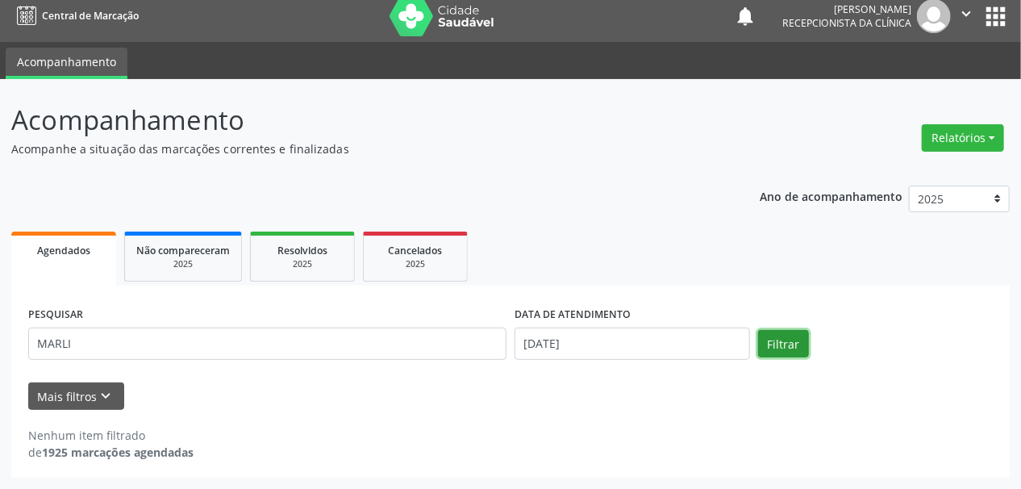
click at [798, 340] on button "Filtrar" at bounding box center [783, 343] width 51 height 27
click at [793, 344] on button "Filtrar" at bounding box center [783, 343] width 51 height 27
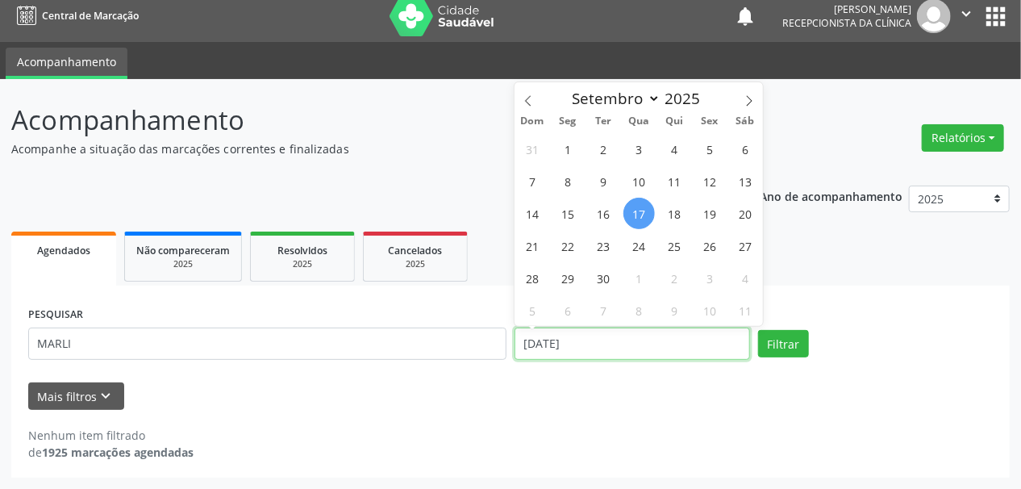
click at [546, 345] on input "[DATE]" at bounding box center [633, 343] width 236 height 32
click at [571, 244] on span "22" at bounding box center [567, 245] width 31 height 31
type input "22/09/2025"
select select "8"
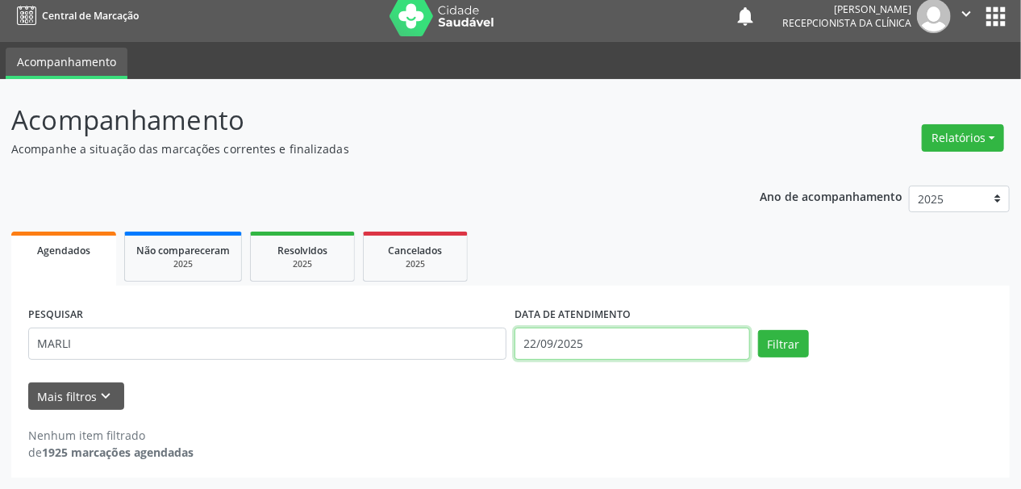
click at [610, 331] on input "22/09/2025" at bounding box center [633, 343] width 236 height 32
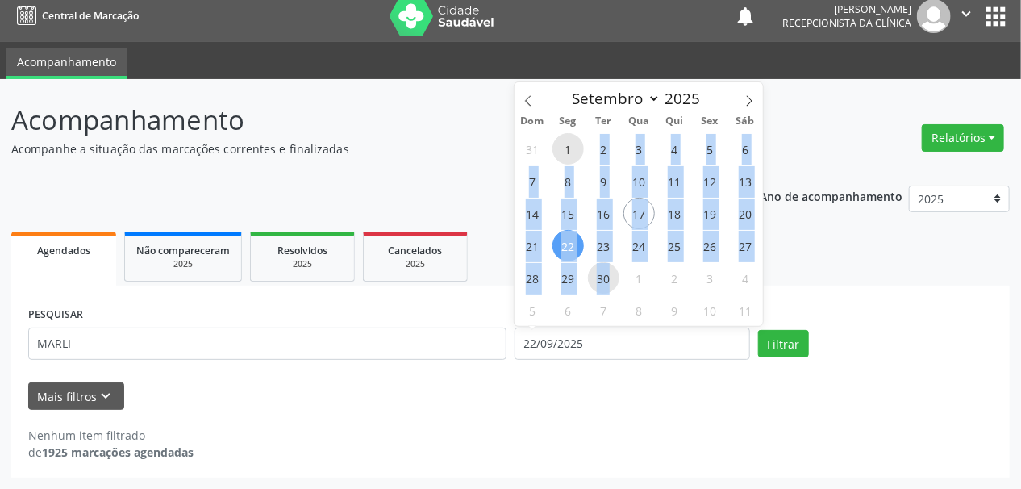
drag, startPoint x: 573, startPoint y: 151, endPoint x: 607, endPoint y: 271, distance: 125.1
click at [607, 271] on div "31 1 2 3 4 5 6 7 8 9 10 11 12 13 14 15 16 17 18 19 20 21 22 23 24 25 26 27 28 2…" at bounding box center [639, 229] width 248 height 194
click at [800, 460] on div "PESQUISAR MARLI DATA DE ATENDIMENTO [DATE] Filtrar UNIDADE DE REFERÊNCIA Seleci…" at bounding box center [510, 382] width 999 height 192
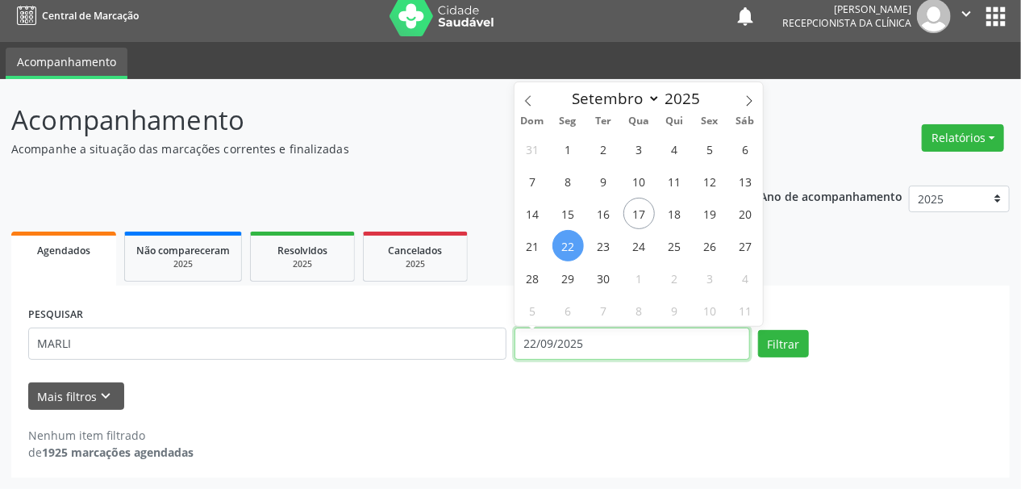
click at [657, 357] on input "22/09/2025" at bounding box center [633, 343] width 236 height 32
click at [568, 153] on span "1" at bounding box center [567, 148] width 31 height 31
type input "[DATE]"
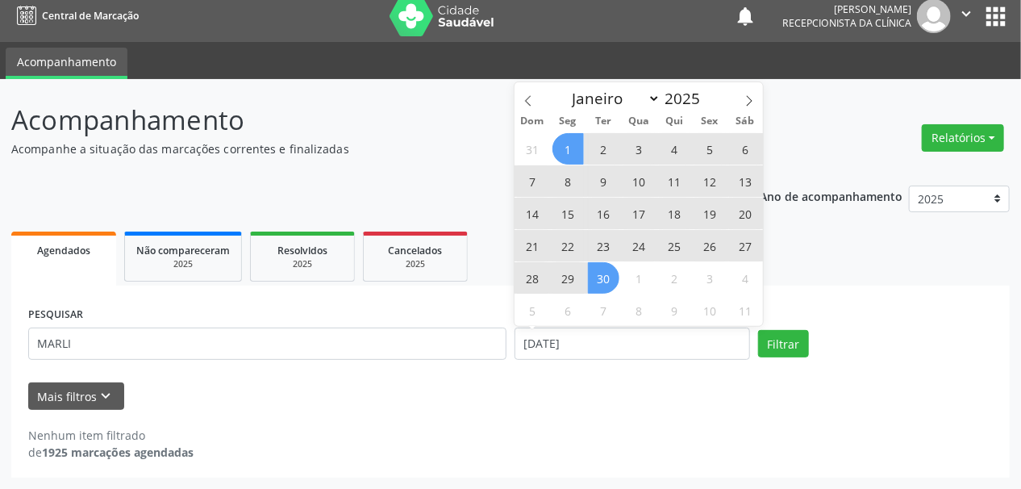
click at [603, 281] on span "30" at bounding box center [603, 277] width 31 height 31
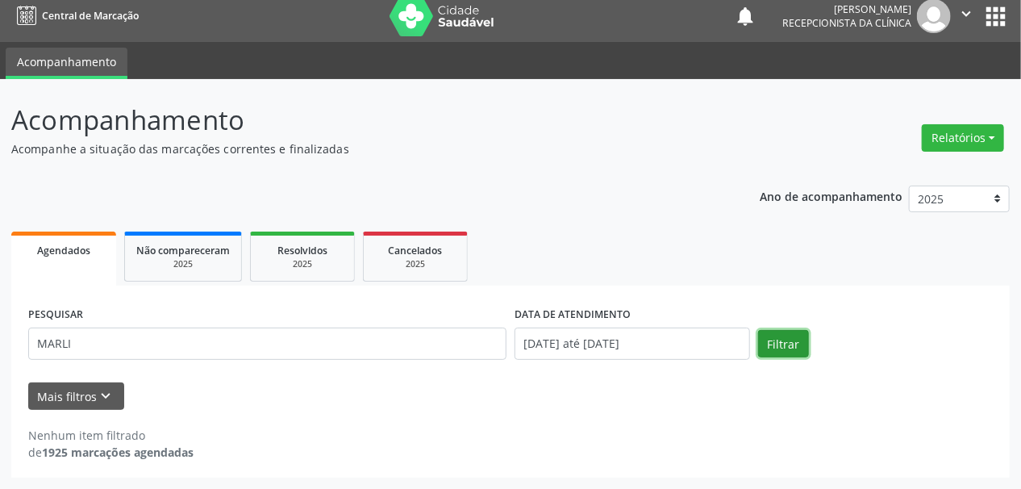
click at [790, 343] on button "Filtrar" at bounding box center [783, 343] width 51 height 27
drag, startPoint x: 29, startPoint y: 440, endPoint x: 146, endPoint y: 436, distance: 117.1
click at [146, 436] on div "Nenhum item filtrado" at bounding box center [110, 435] width 165 height 17
click at [167, 259] on div "2025" at bounding box center [183, 264] width 94 height 12
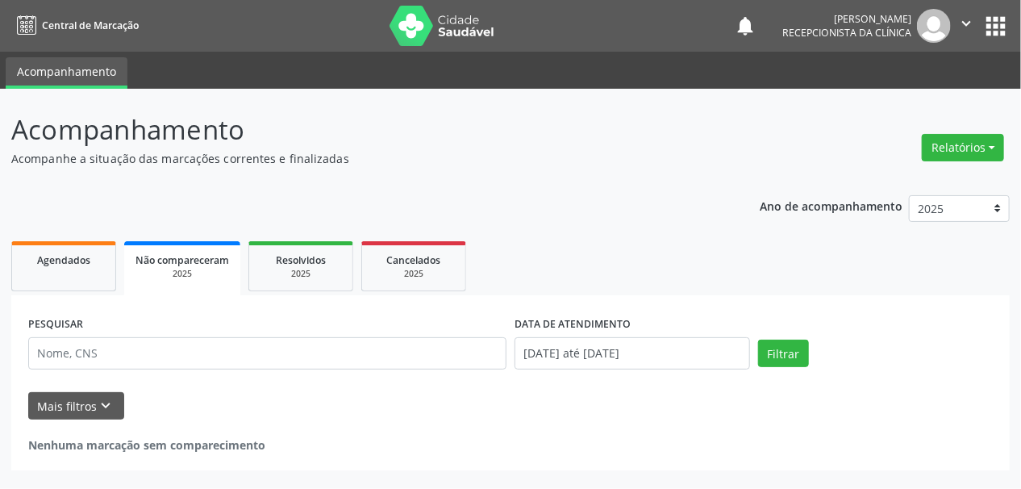
scroll to position [0, 0]
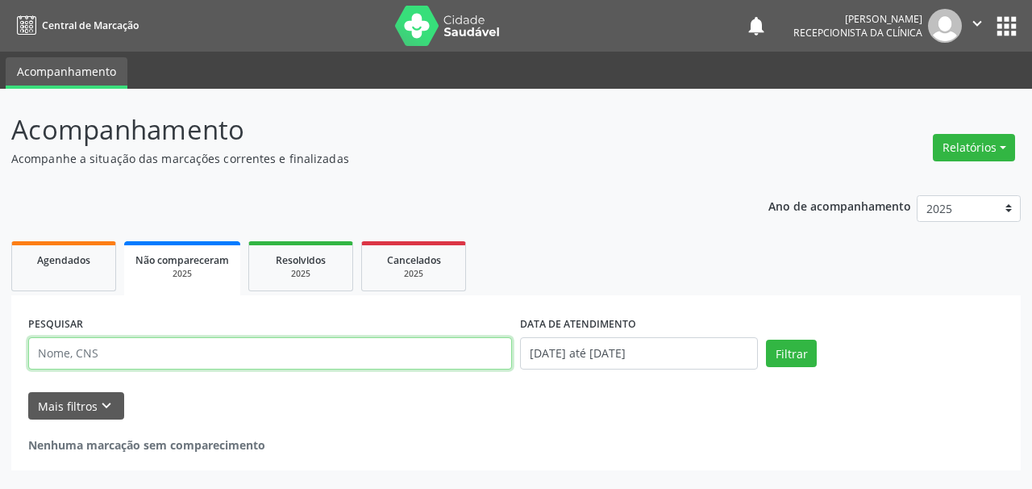
click at [147, 348] on input "text" at bounding box center [270, 353] width 484 height 32
type input "MARLI"
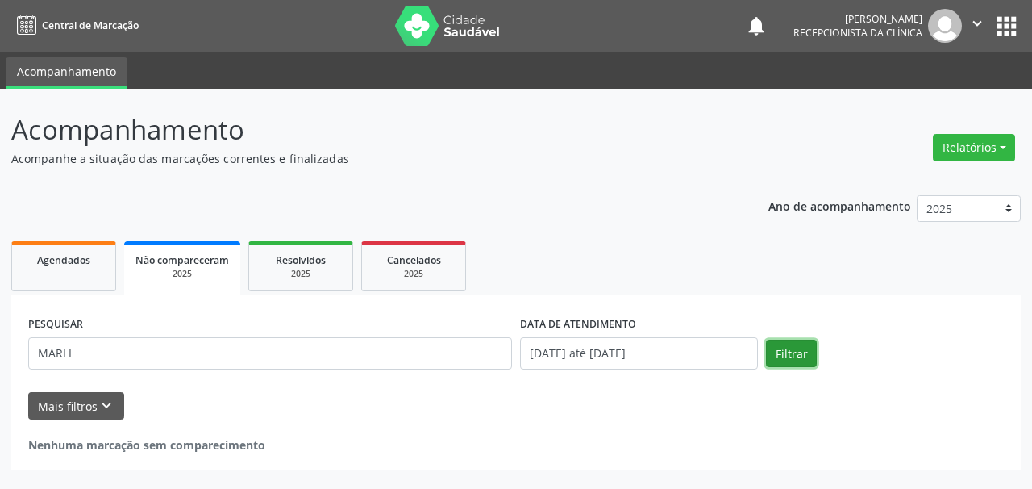
click at [787, 363] on button "Filtrar" at bounding box center [791, 353] width 51 height 27
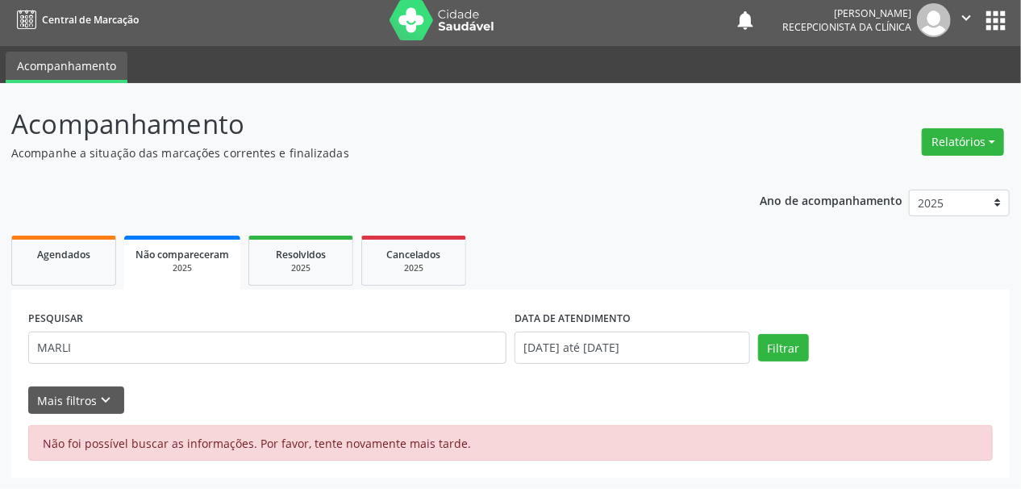
scroll to position [6, 0]
